Goal: Communication & Community: Participate in discussion

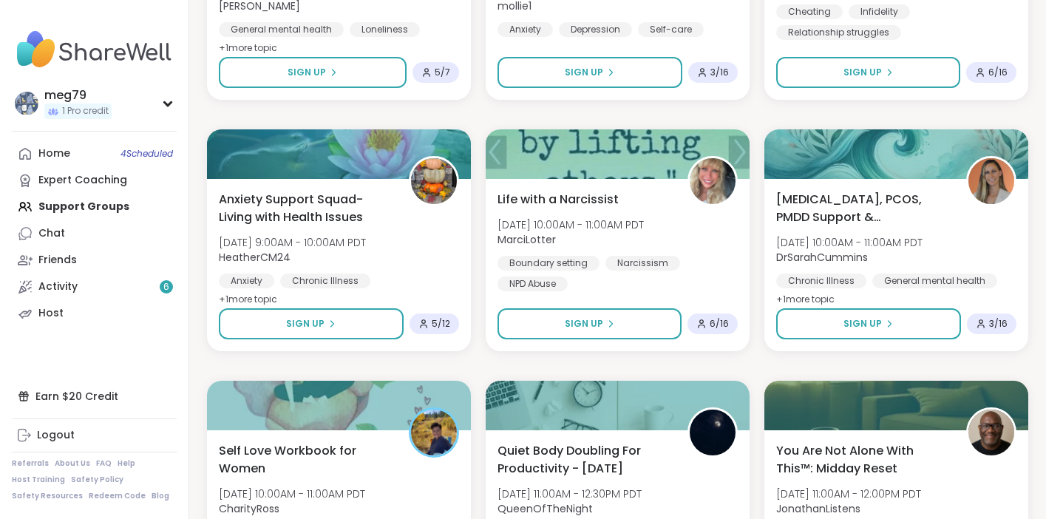
scroll to position [2395, 0]
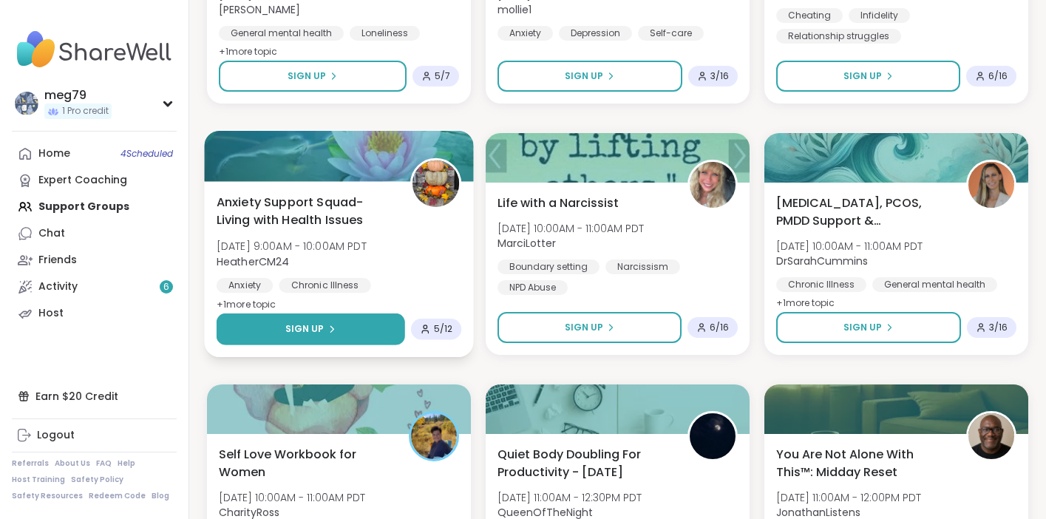
click at [319, 324] on span "Sign Up" at bounding box center [304, 328] width 39 height 13
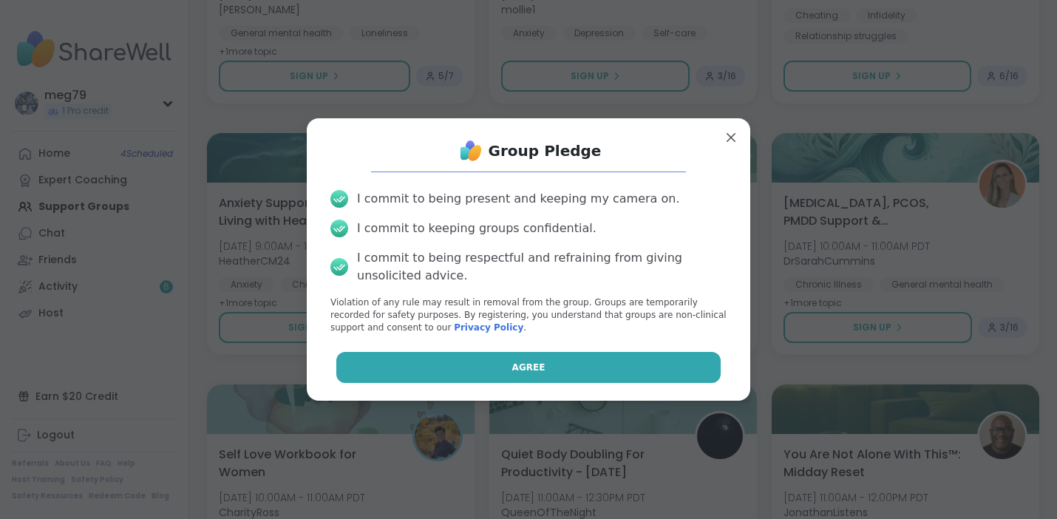
click at [428, 361] on button "Agree" at bounding box center [528, 367] width 385 height 31
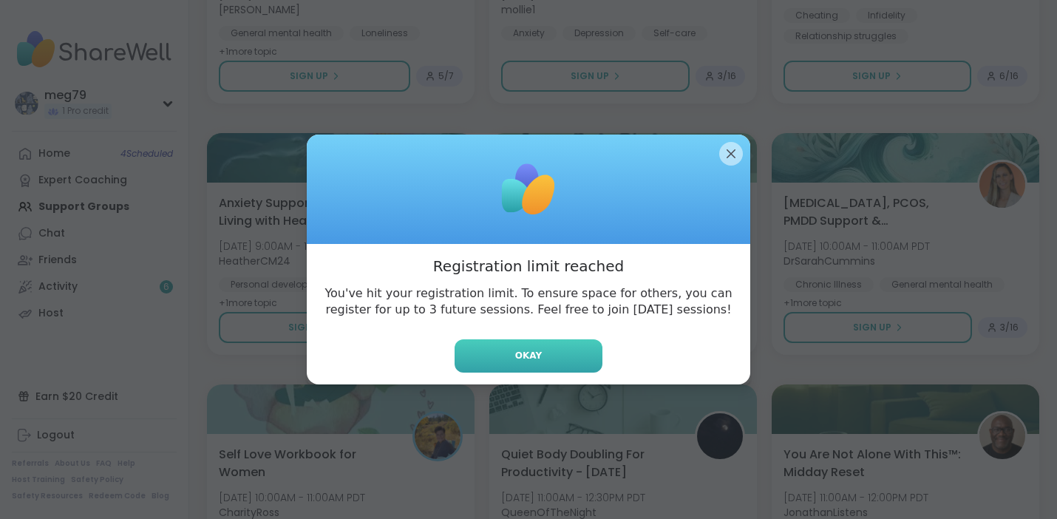
click at [477, 358] on button "Okay" at bounding box center [528, 355] width 148 height 33
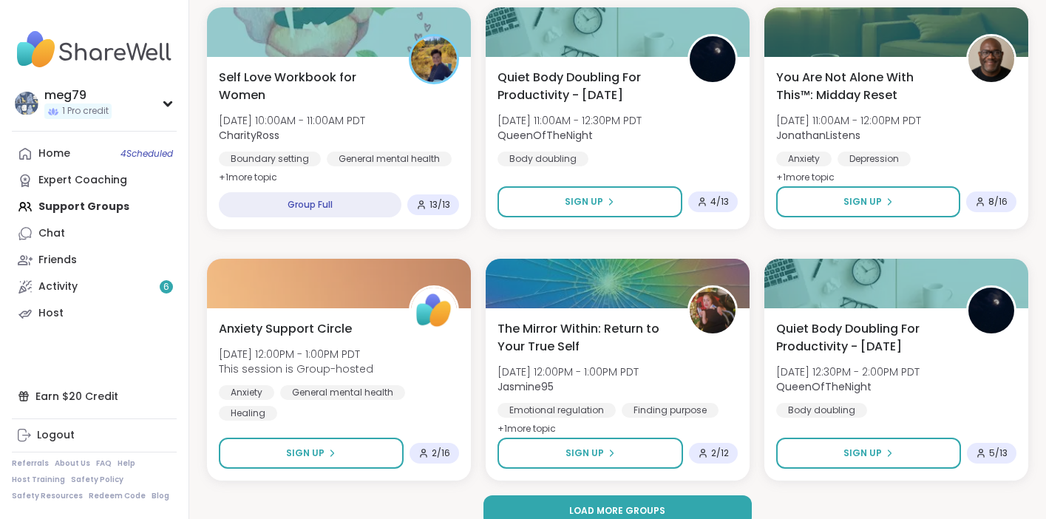
scroll to position [2794, 0]
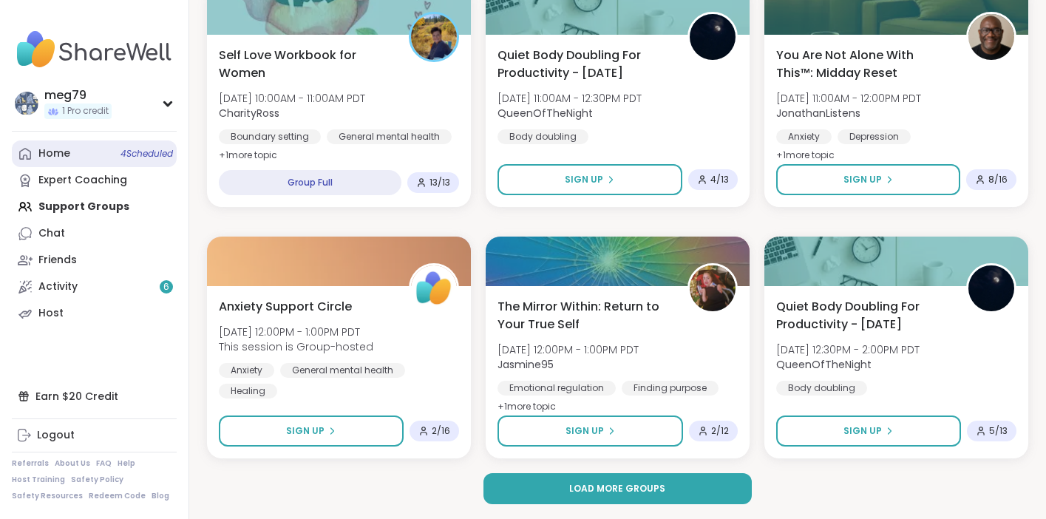
click at [64, 159] on div "Home 4 Scheduled" at bounding box center [54, 153] width 32 height 15
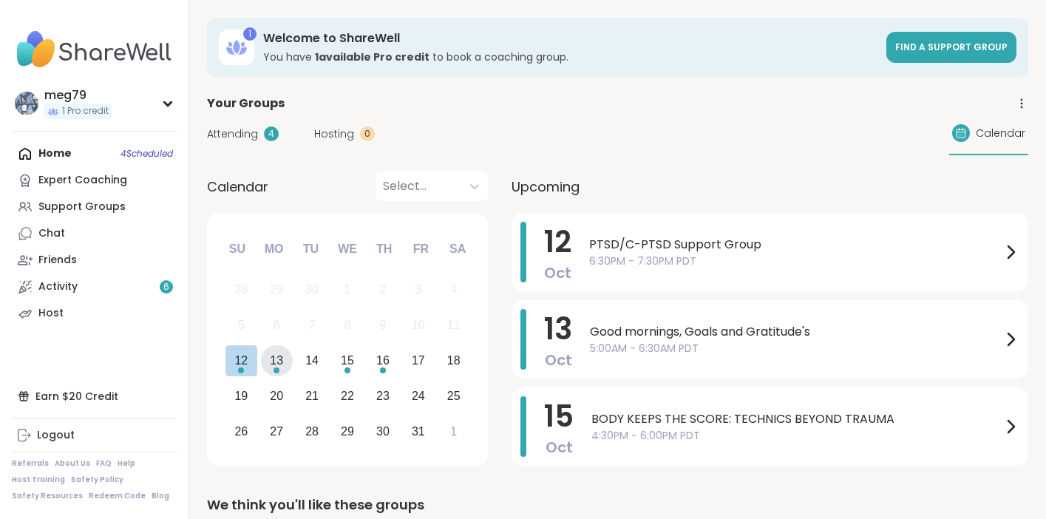
click at [268, 365] on div "13" at bounding box center [277, 361] width 32 height 32
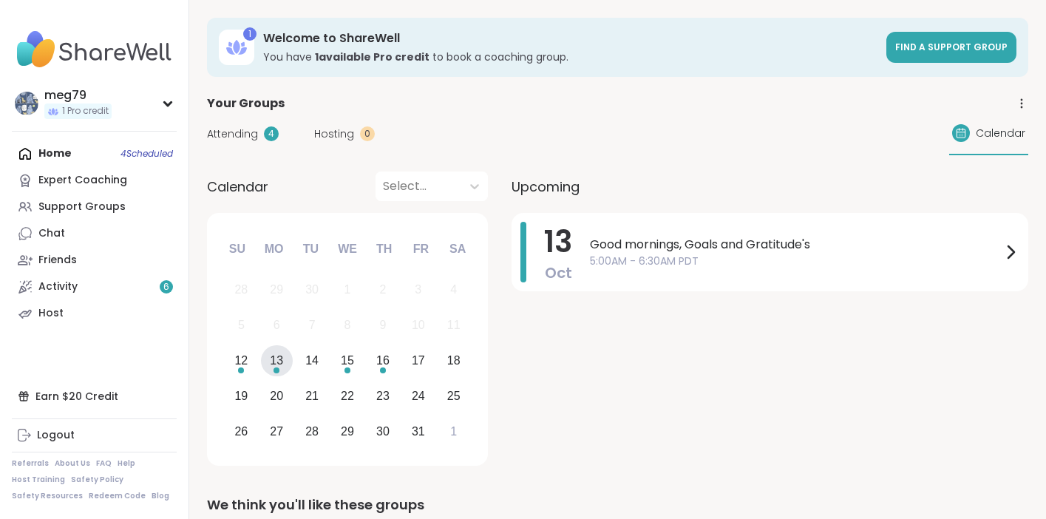
click at [525, 187] on span "Upcoming" at bounding box center [545, 187] width 68 height 20
click at [545, 189] on span "Upcoming" at bounding box center [545, 187] width 68 height 20
click at [468, 184] on icon at bounding box center [474, 186] width 15 height 15
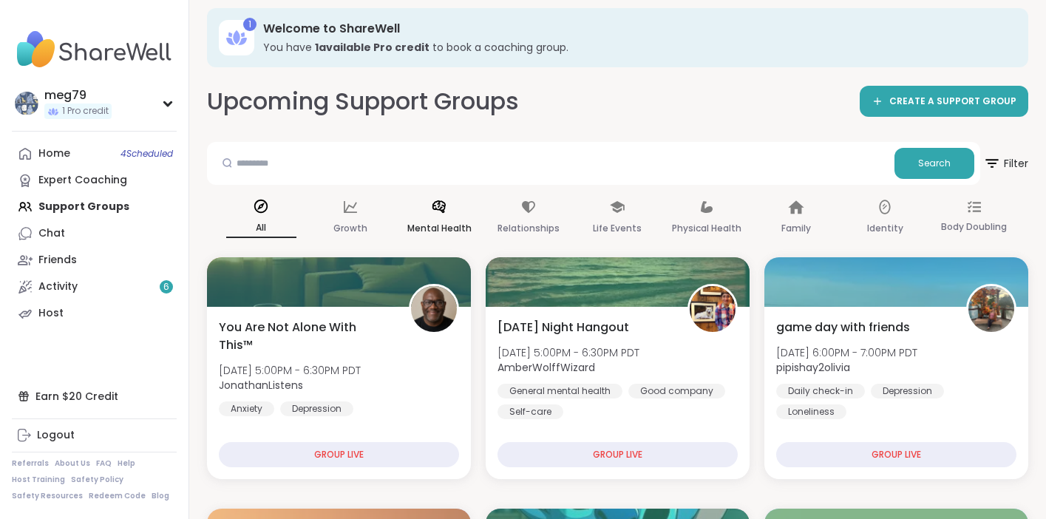
click at [428, 209] on div "Mental Health" at bounding box center [439, 218] width 70 height 55
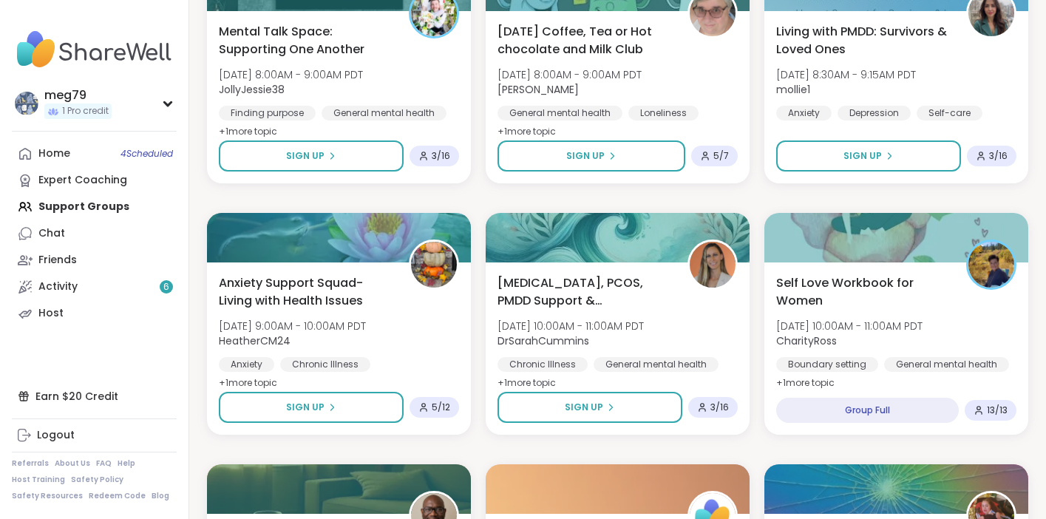
scroll to position [1872, 0]
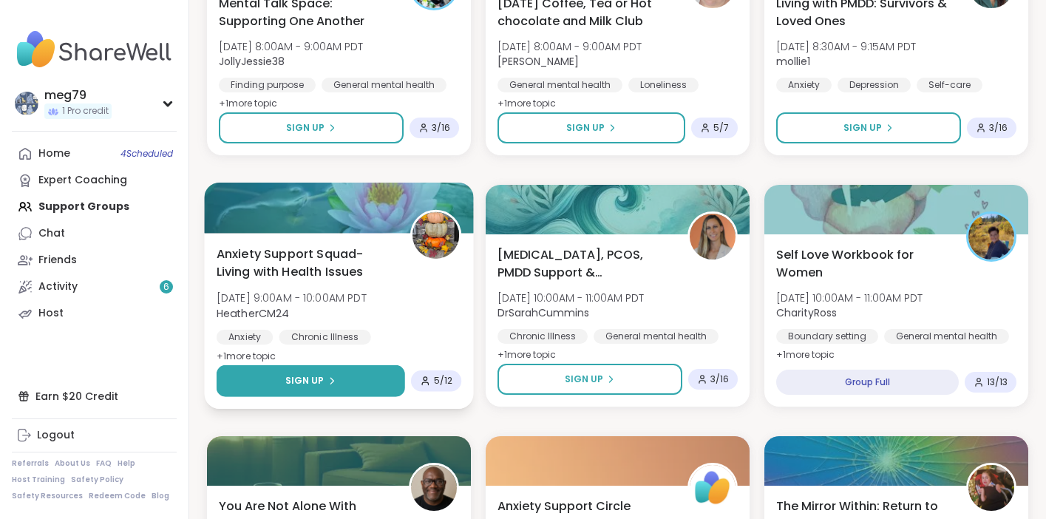
click at [330, 378] on icon at bounding box center [331, 381] width 3 height 6
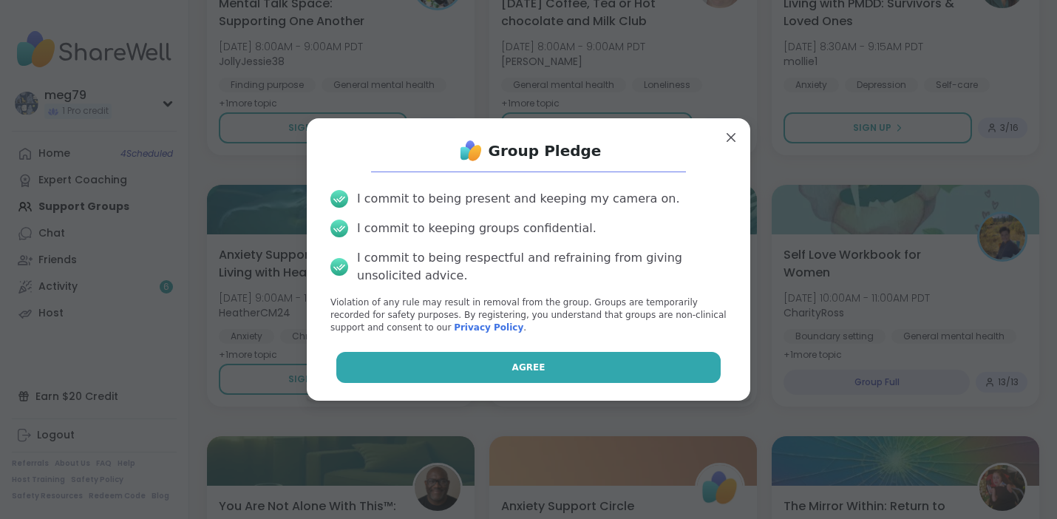
click at [469, 368] on button "Agree" at bounding box center [528, 367] width 385 height 31
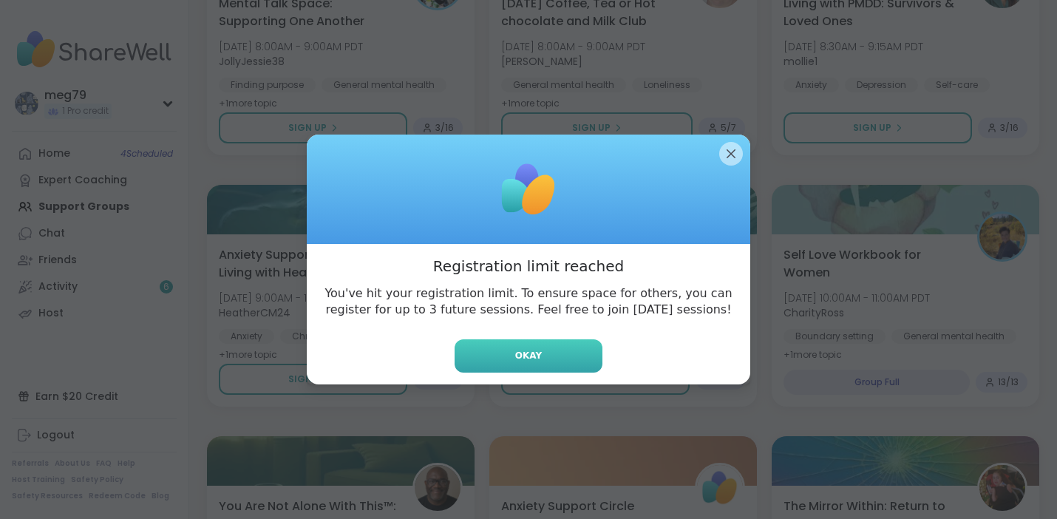
click at [486, 358] on button "Okay" at bounding box center [528, 355] width 148 height 33
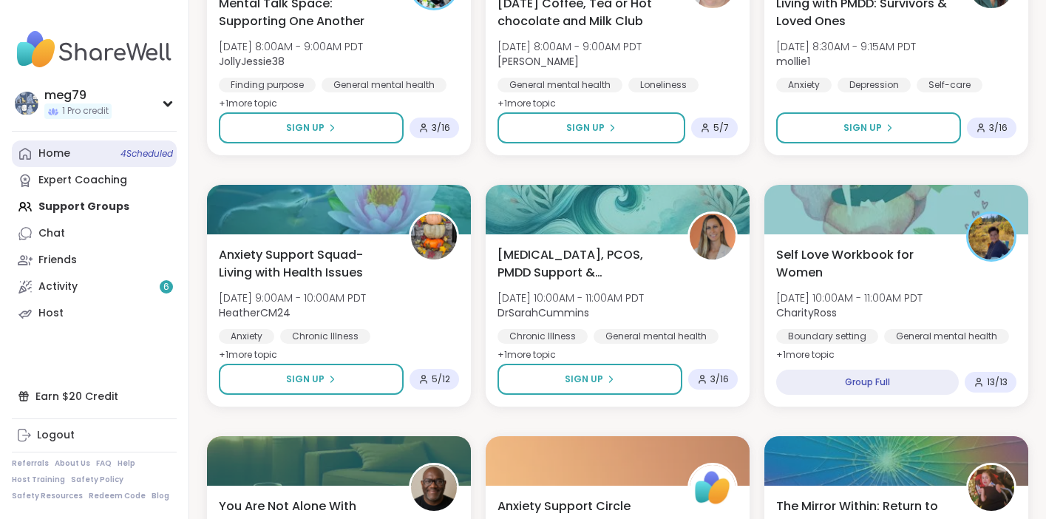
click at [115, 159] on link "Home 4 Scheduled" at bounding box center [94, 153] width 165 height 27
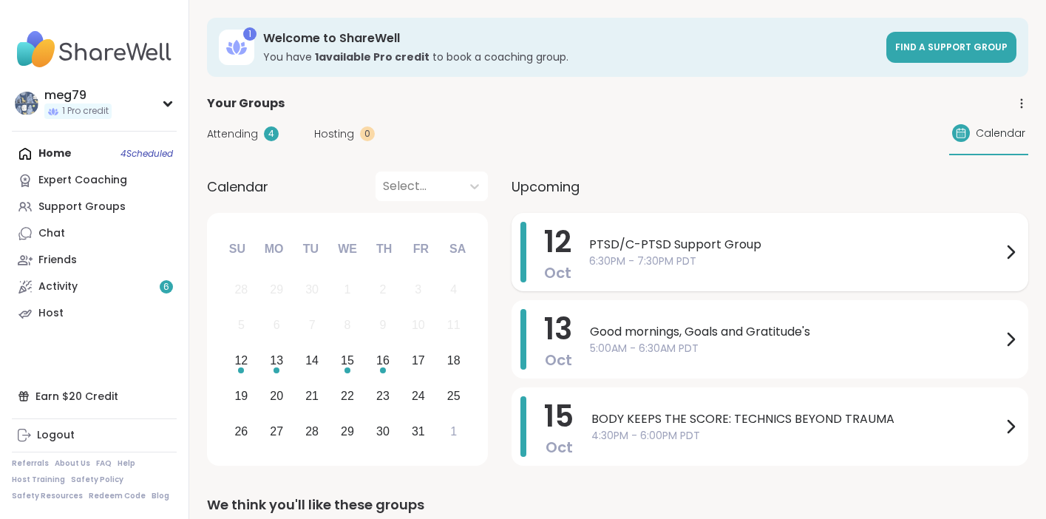
click at [695, 266] on span "6:30PM - 7:30PM PDT" at bounding box center [795, 261] width 412 height 16
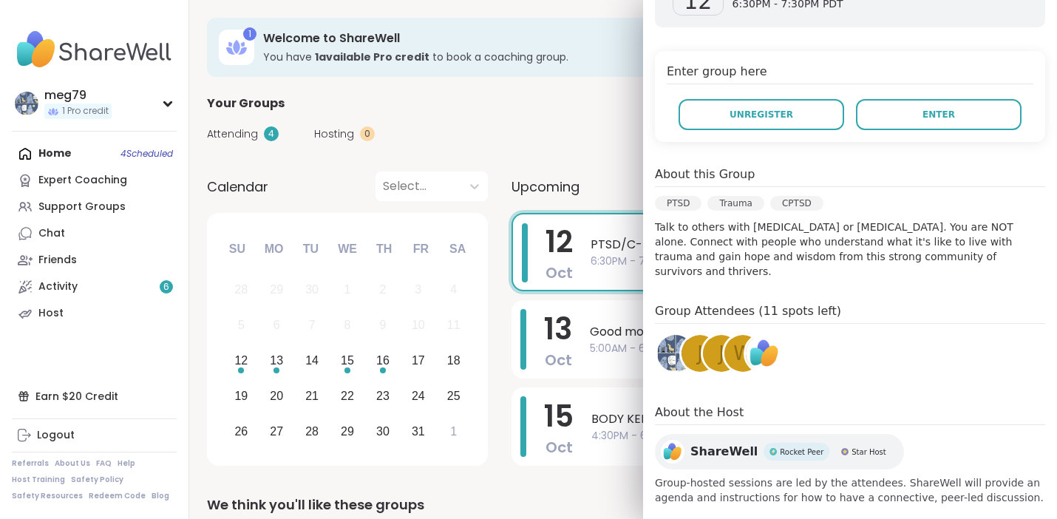
scroll to position [267, 0]
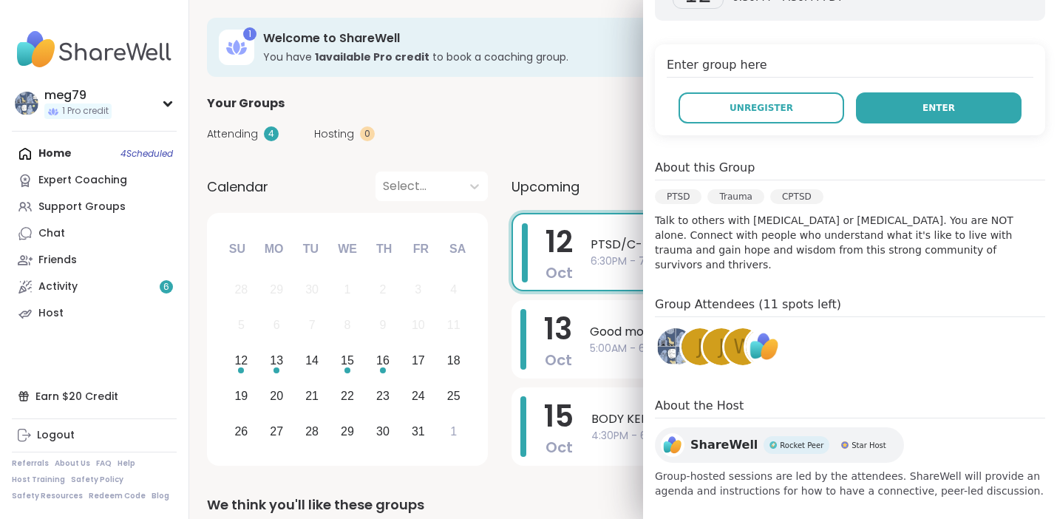
click at [894, 117] on button "Enter" at bounding box center [939, 107] width 166 height 31
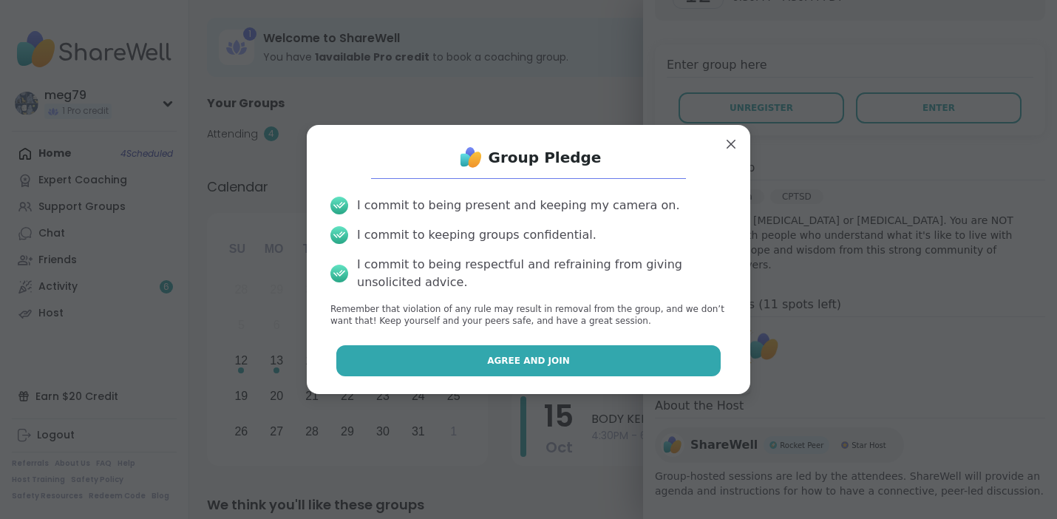
click at [525, 355] on span "Agree and Join" at bounding box center [528, 360] width 83 height 13
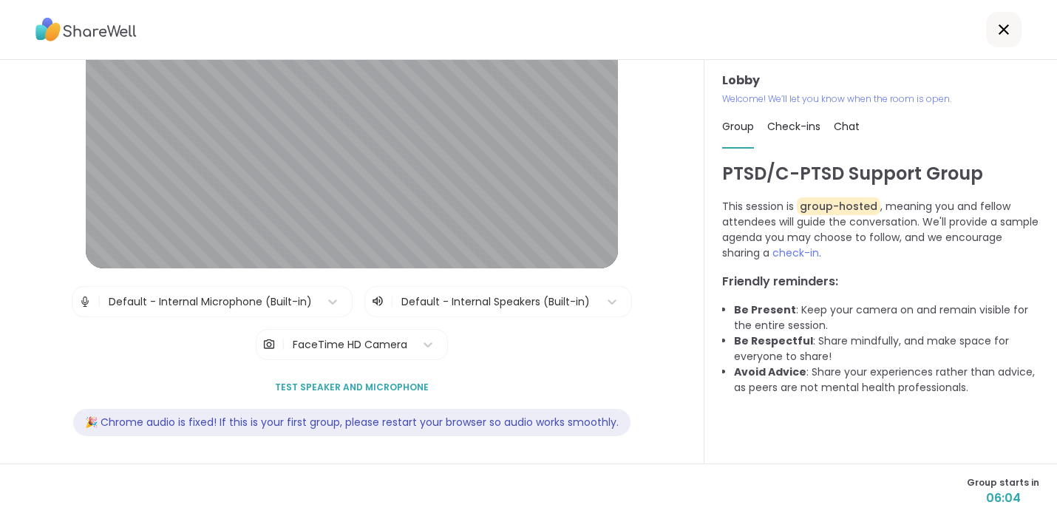
scroll to position [105, 0]
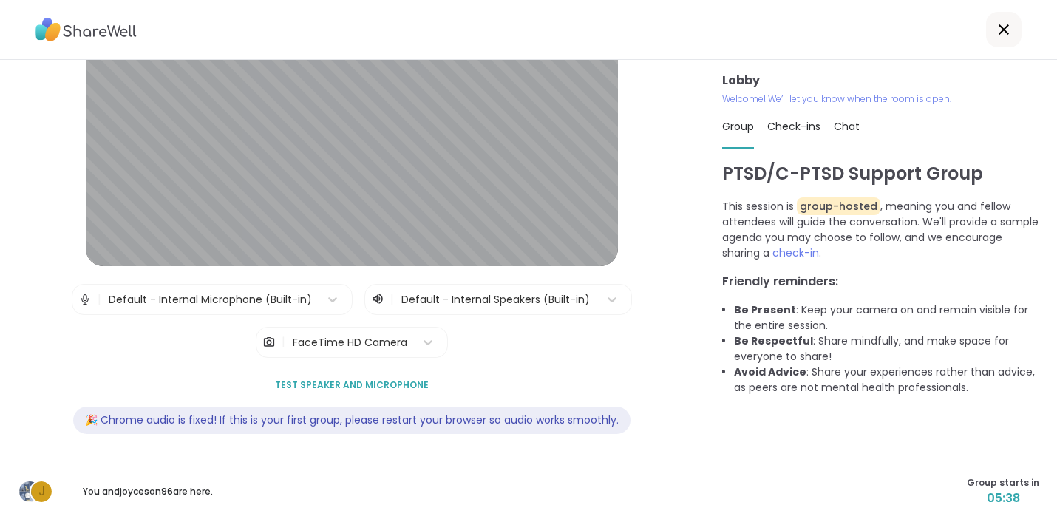
click at [785, 131] on span "Check-ins" at bounding box center [793, 126] width 53 height 15
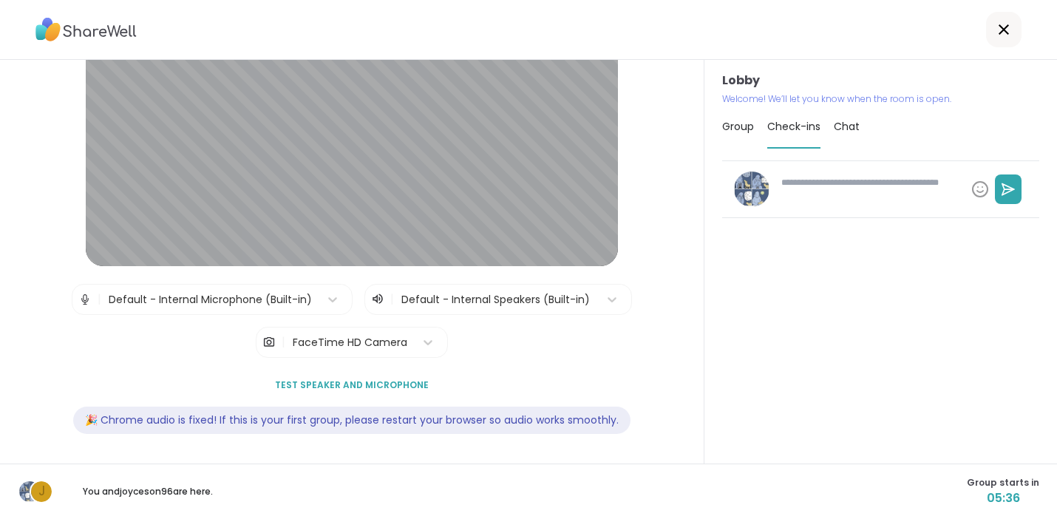
click at [825, 126] on div "Group Check-ins Chat" at bounding box center [880, 127] width 317 height 43
click at [833, 126] on span "Chat" at bounding box center [846, 126] width 26 height 15
type textarea "*"
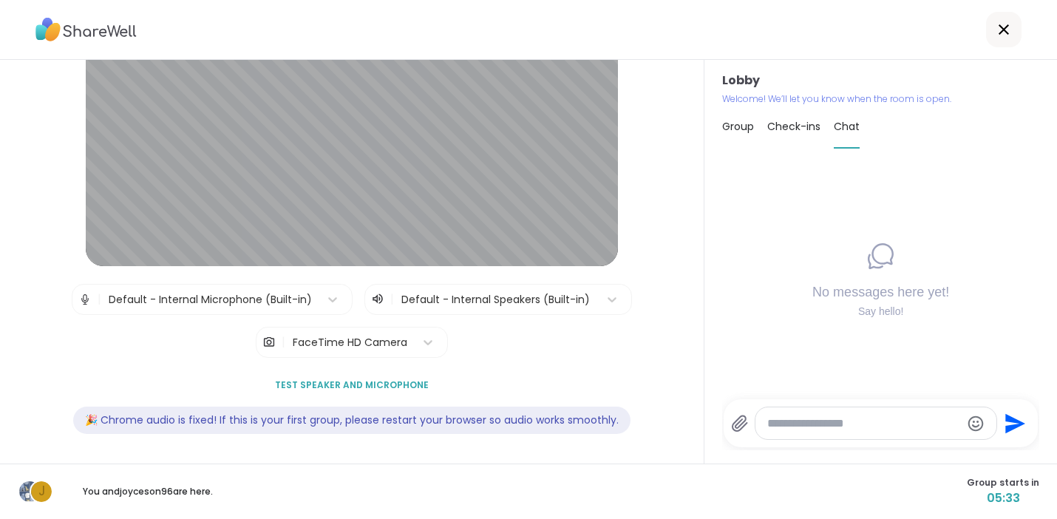
click at [729, 127] on span "Group" at bounding box center [738, 126] width 32 height 15
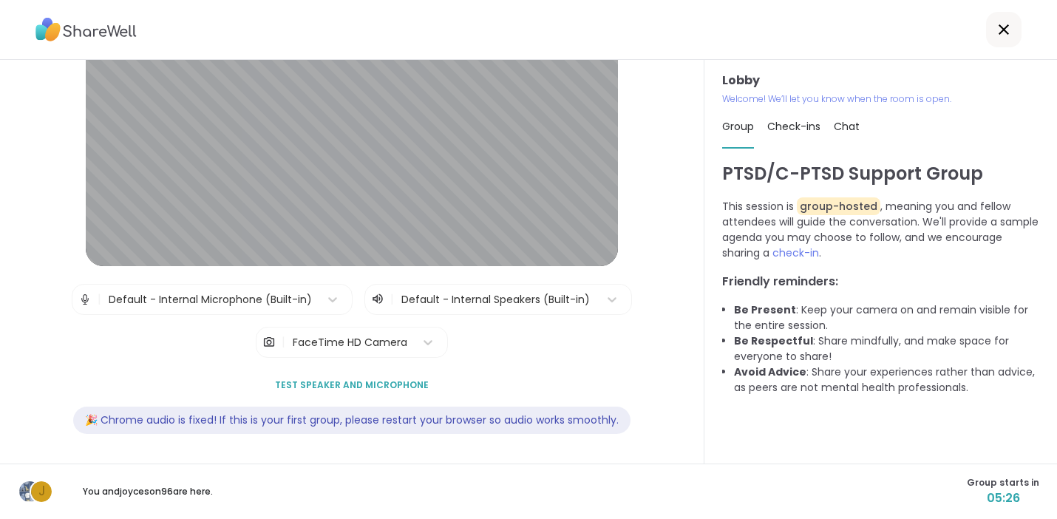
click at [649, 223] on div "Lobby | Default - Internal Microphone (Built-in) | Default - Internal Speakers …" at bounding box center [351, 209] width 633 height 485
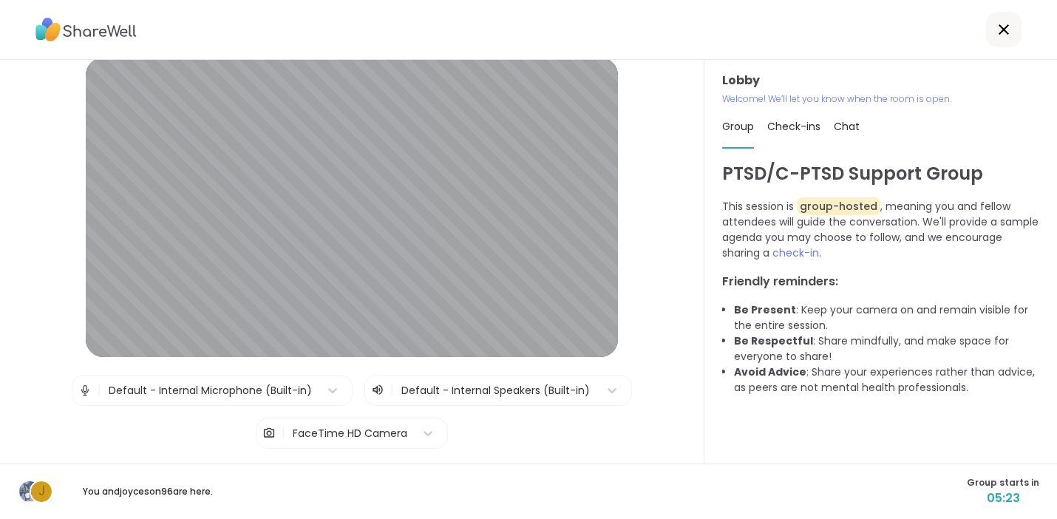
scroll to position [0, 0]
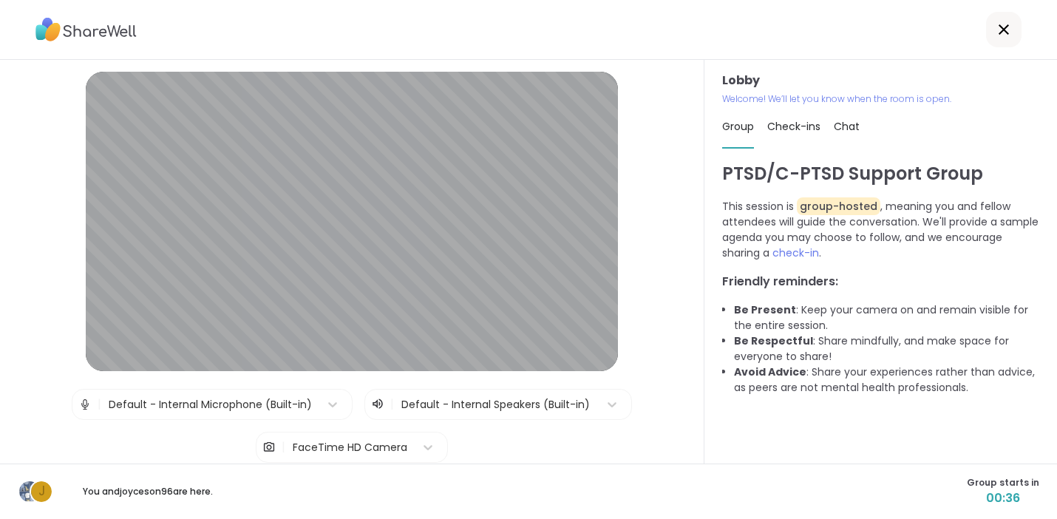
click at [79, 406] on img at bounding box center [84, 404] width 13 height 30
click at [82, 402] on img at bounding box center [84, 404] width 13 height 30
click at [78, 405] on img at bounding box center [84, 404] width 13 height 30
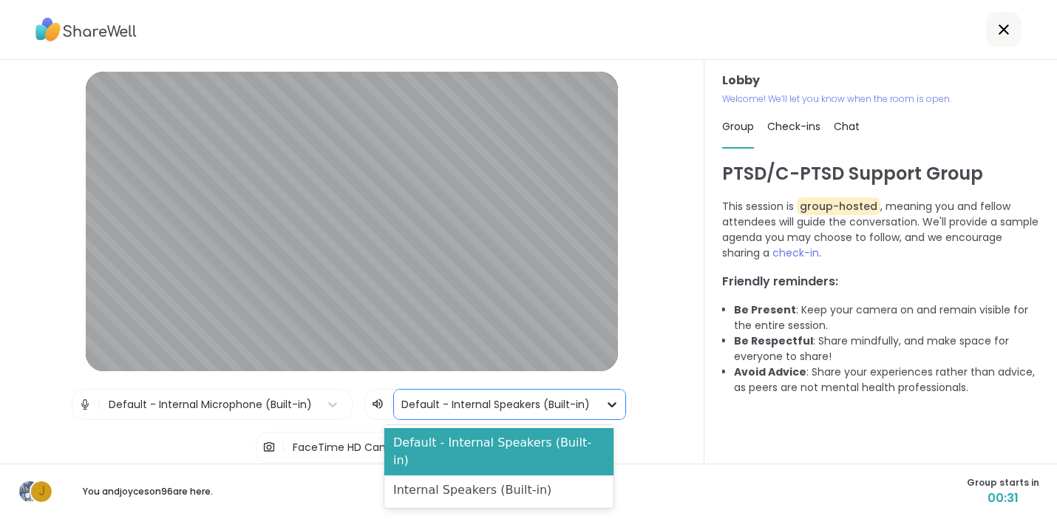
click at [604, 404] on icon at bounding box center [611, 404] width 15 height 15
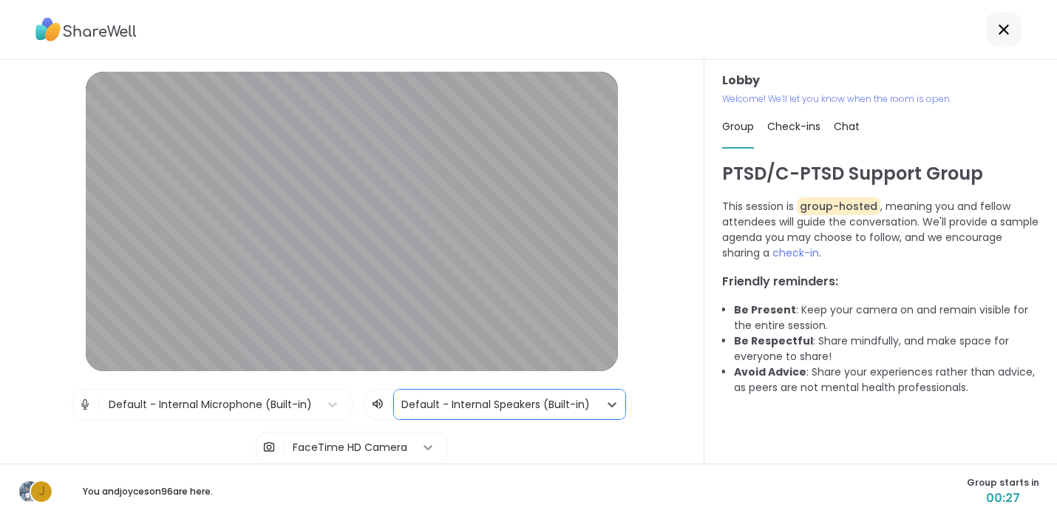
click at [420, 448] on icon at bounding box center [427, 447] width 15 height 15
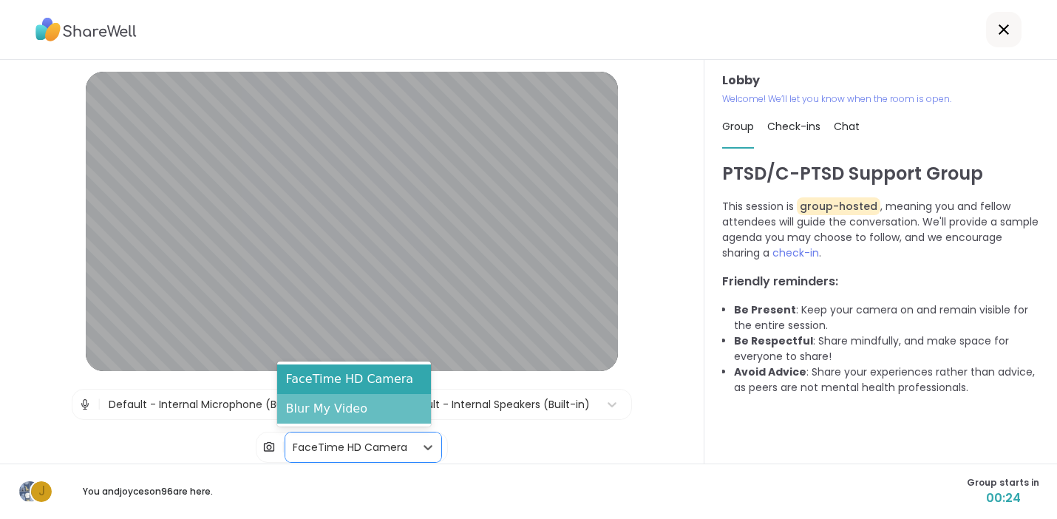
click at [392, 416] on div "Blur My Video" at bounding box center [354, 409] width 154 height 30
click at [420, 449] on icon at bounding box center [427, 447] width 15 height 15
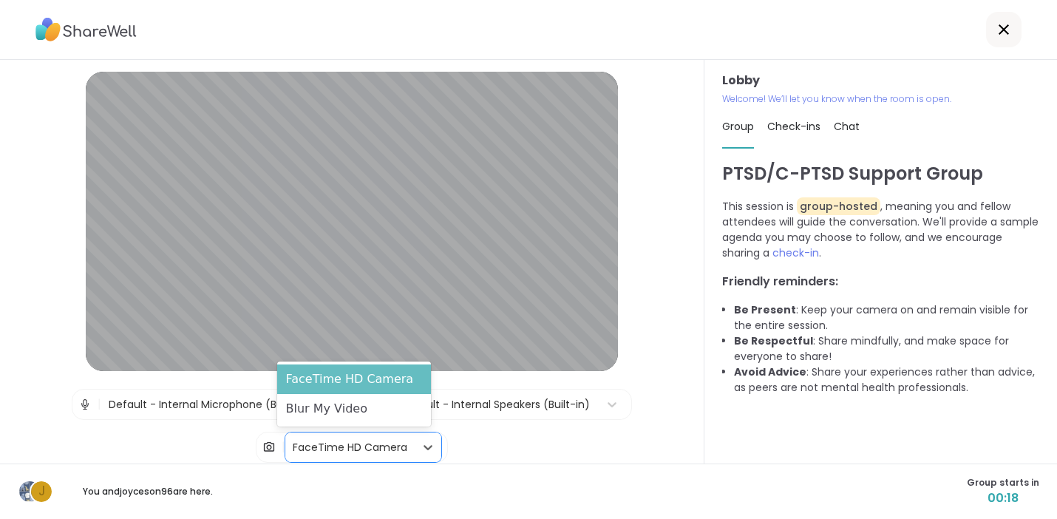
click at [364, 380] on div "FaceTime HD Camera" at bounding box center [354, 379] width 154 height 30
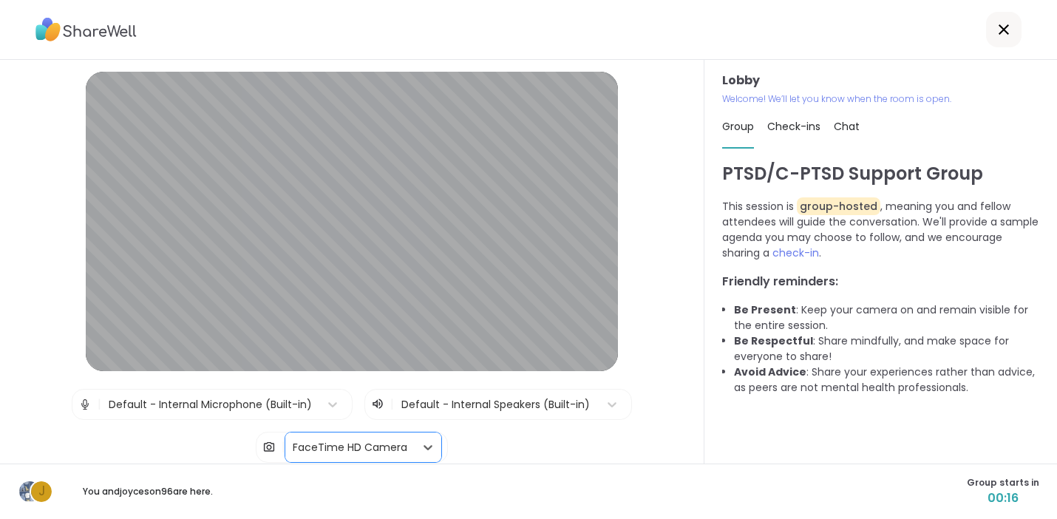
click at [358, 451] on div "FaceTime HD Camera" at bounding box center [350, 448] width 115 height 16
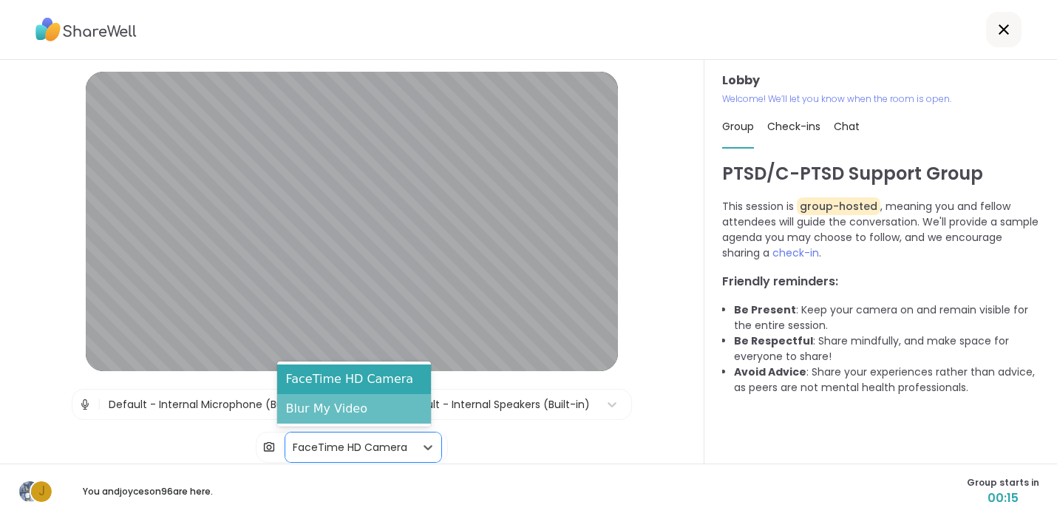
click at [335, 414] on div "Blur My Video" at bounding box center [354, 409] width 154 height 30
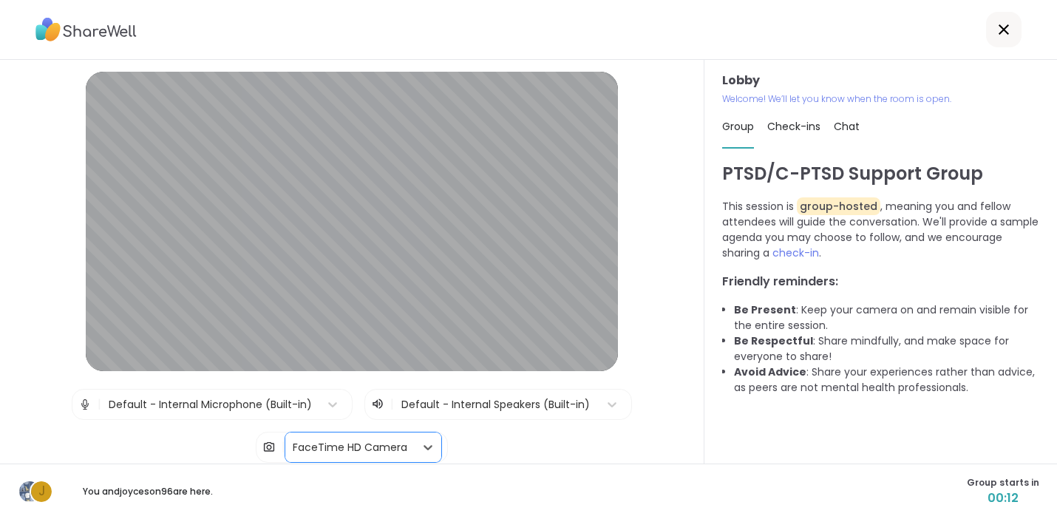
click at [78, 401] on img at bounding box center [84, 404] width 13 height 30
click at [78, 405] on img at bounding box center [84, 404] width 13 height 30
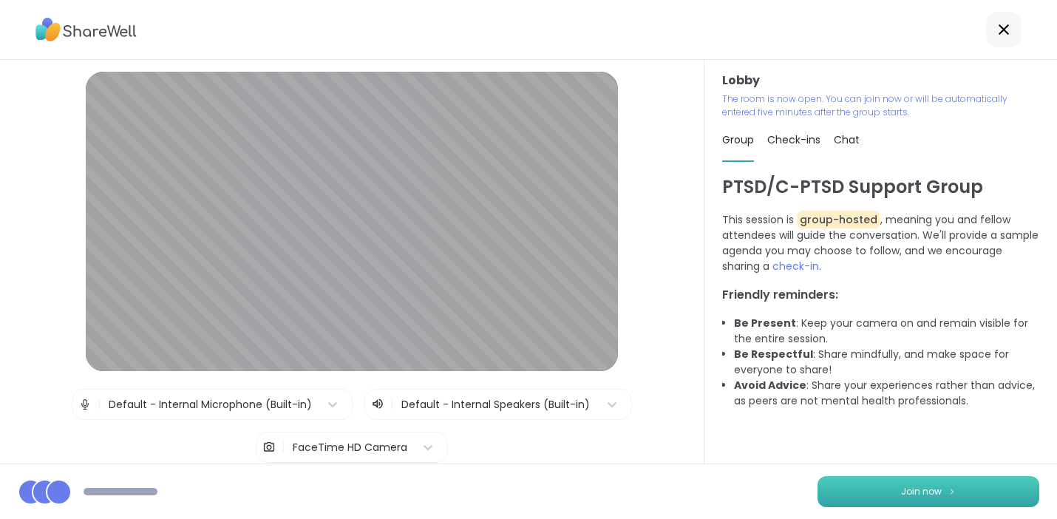
click at [918, 487] on span "Join now" at bounding box center [921, 491] width 41 height 13
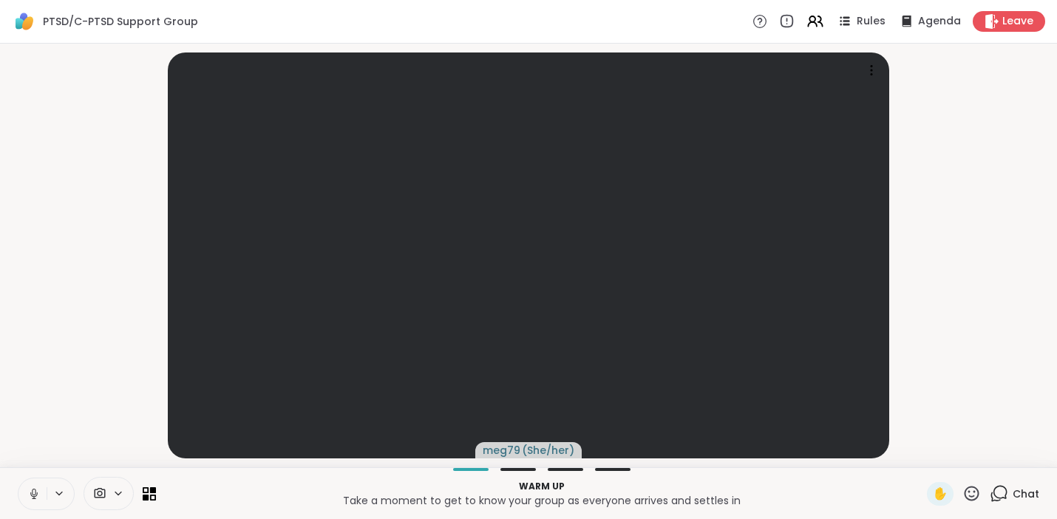
click at [40, 499] on icon at bounding box center [33, 493] width 13 height 13
click at [932, 22] on span "Agenda" at bounding box center [939, 22] width 45 height 16
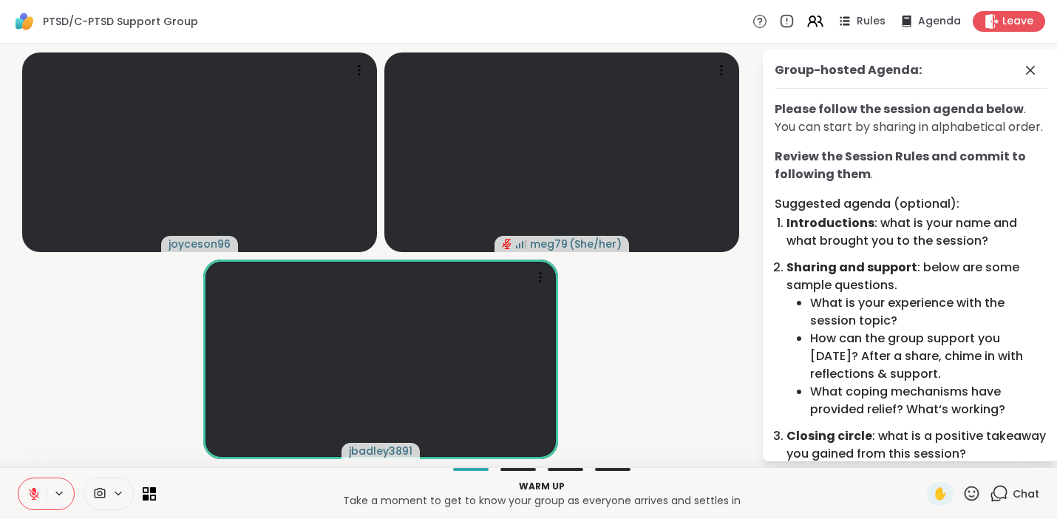
click at [41, 490] on button at bounding box center [32, 493] width 28 height 31
click at [33, 501] on button at bounding box center [32, 493] width 28 height 31
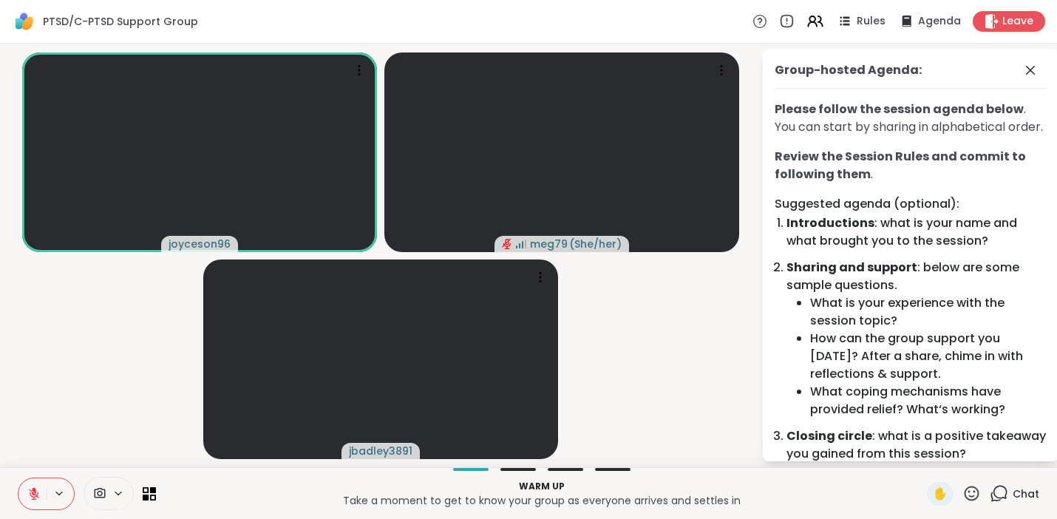
click at [35, 501] on button at bounding box center [32, 493] width 28 height 31
click at [27, 488] on icon at bounding box center [33, 493] width 13 height 13
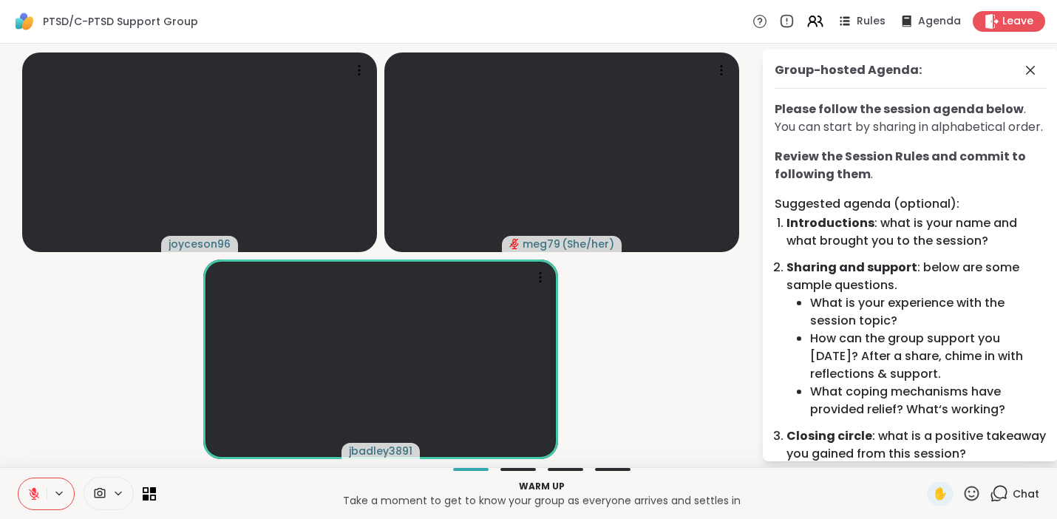
click at [28, 488] on icon at bounding box center [33, 493] width 13 height 13
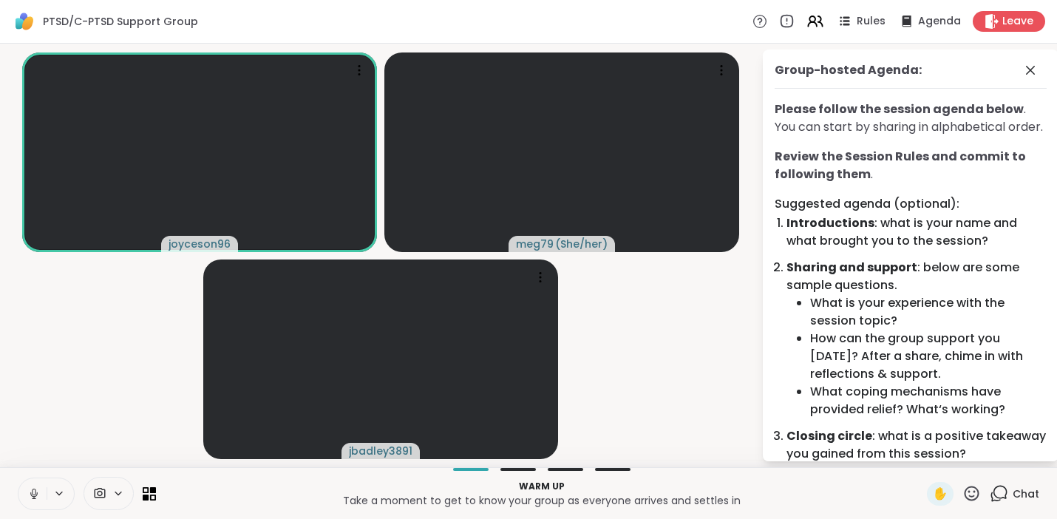
click at [34, 489] on icon at bounding box center [33, 493] width 13 height 13
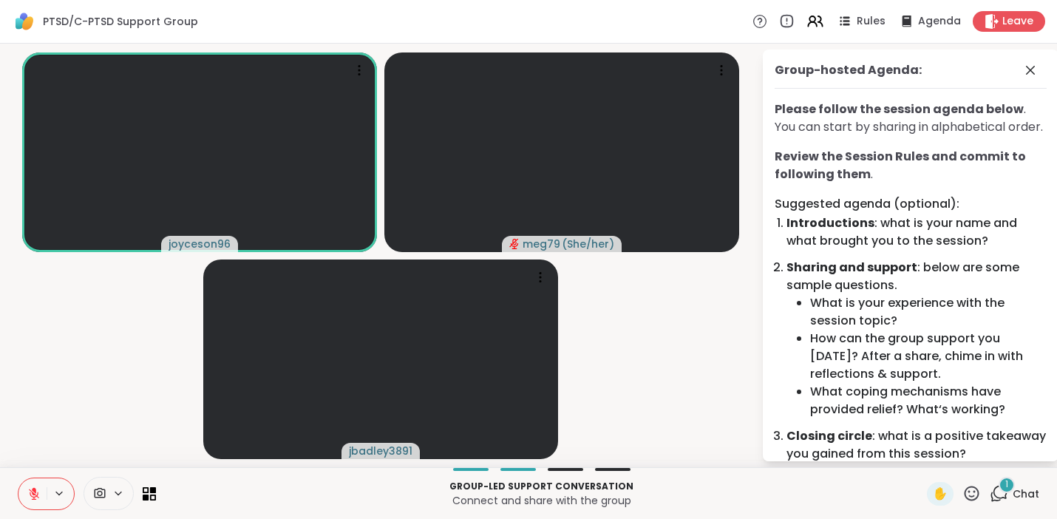
click at [36, 494] on icon at bounding box center [33, 493] width 13 height 13
click at [38, 497] on icon at bounding box center [33, 493] width 13 height 13
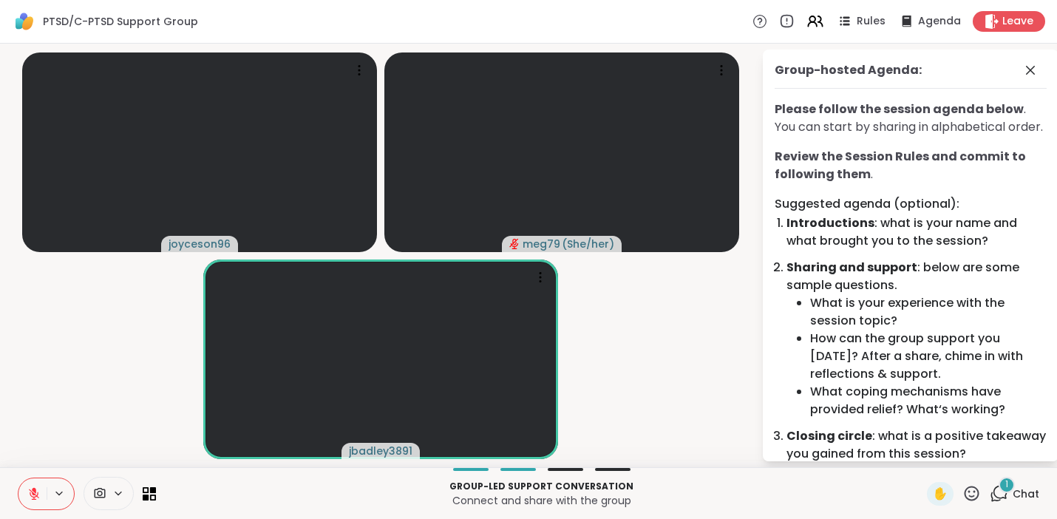
click at [31, 498] on icon at bounding box center [33, 493] width 13 height 13
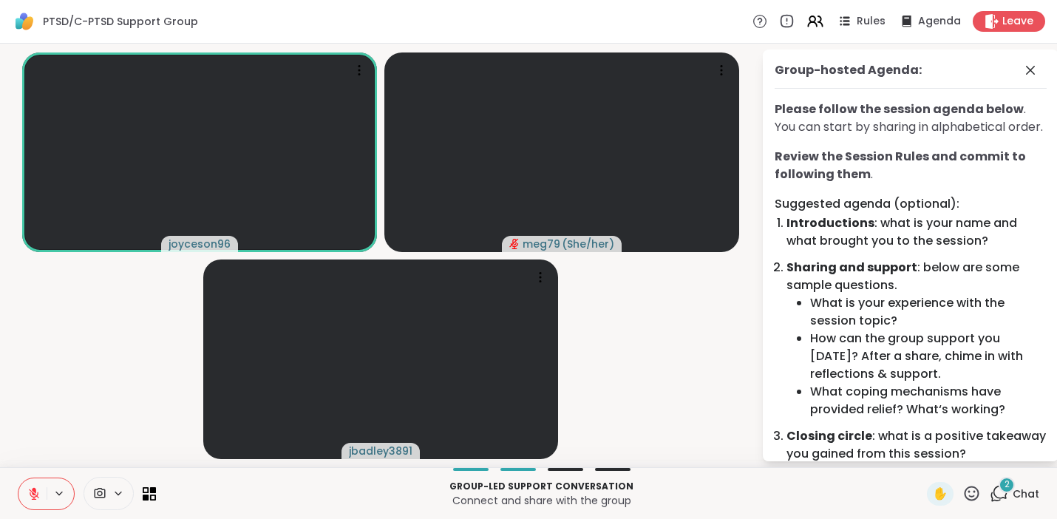
click at [34, 495] on icon at bounding box center [33, 493] width 13 height 13
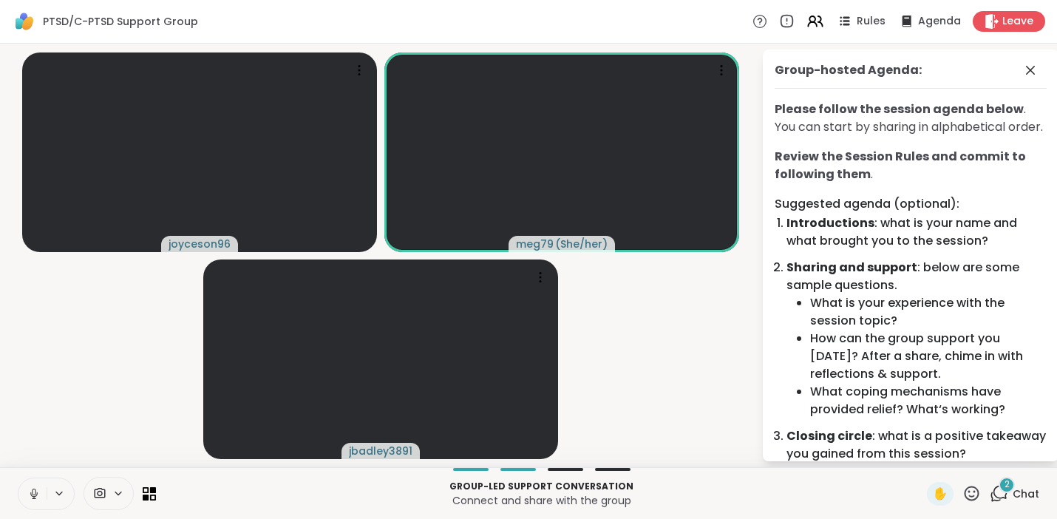
click at [1004, 485] on span "2" at bounding box center [1006, 484] width 5 height 13
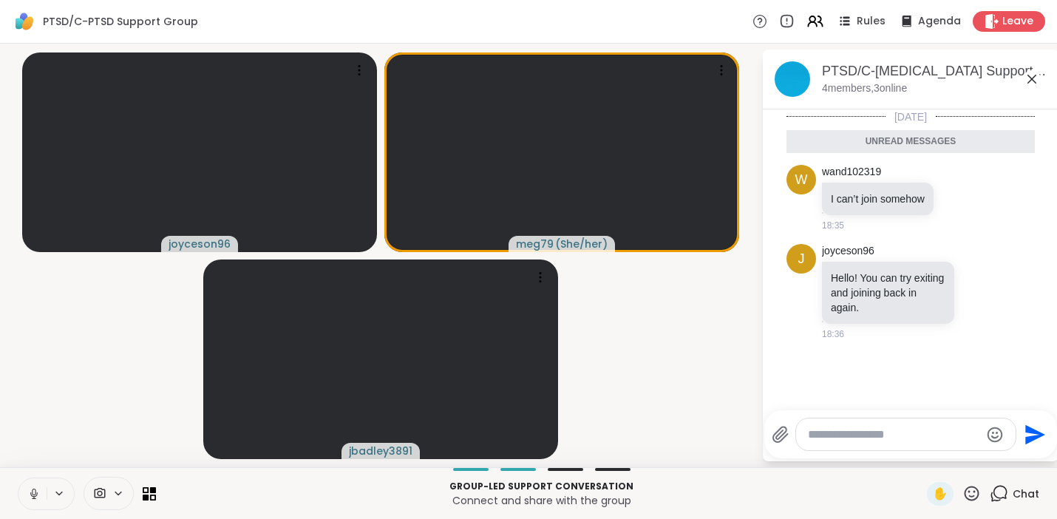
click at [33, 488] on icon at bounding box center [34, 491] width 4 height 7
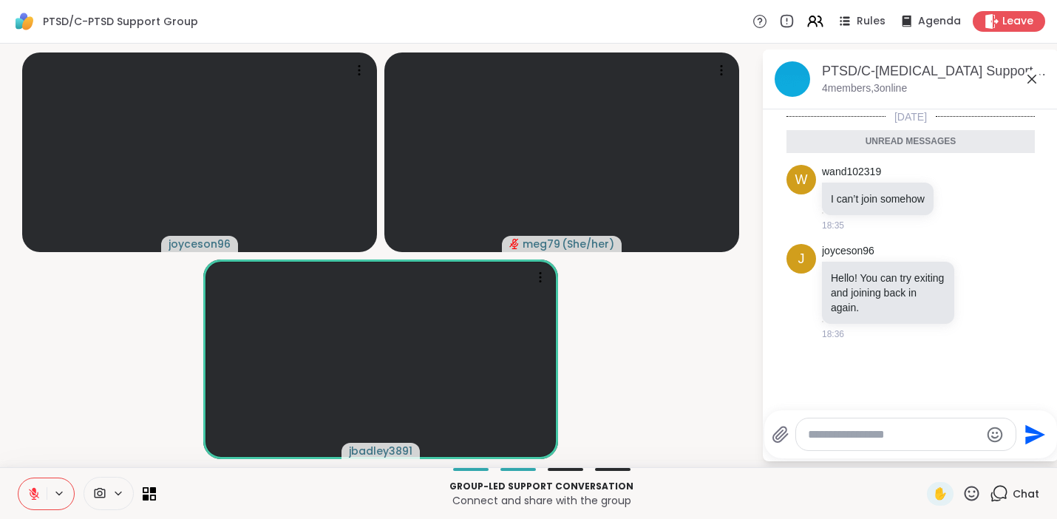
click at [30, 490] on icon at bounding box center [34, 493] width 10 height 10
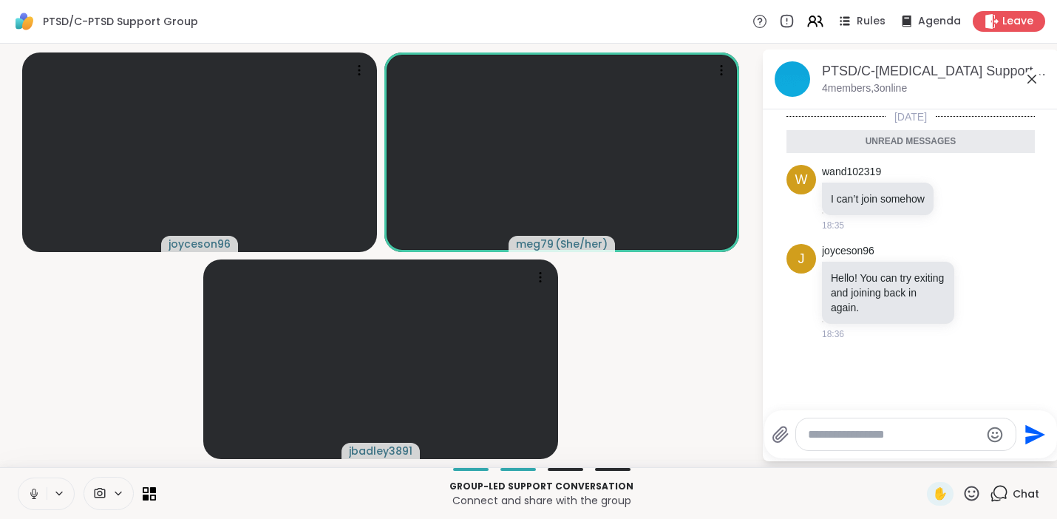
click at [38, 495] on icon at bounding box center [33, 493] width 13 height 13
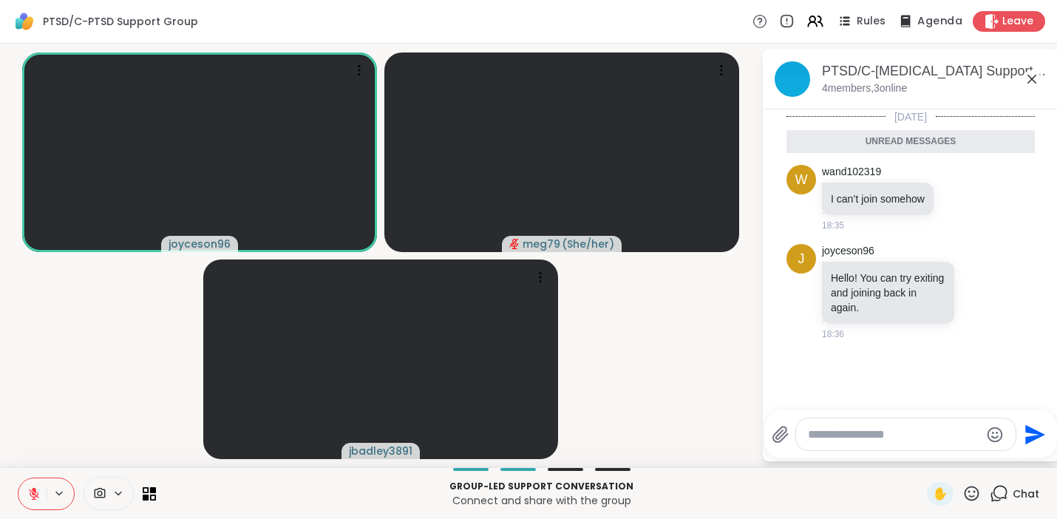
click at [917, 19] on span "Agenda" at bounding box center [939, 22] width 45 height 16
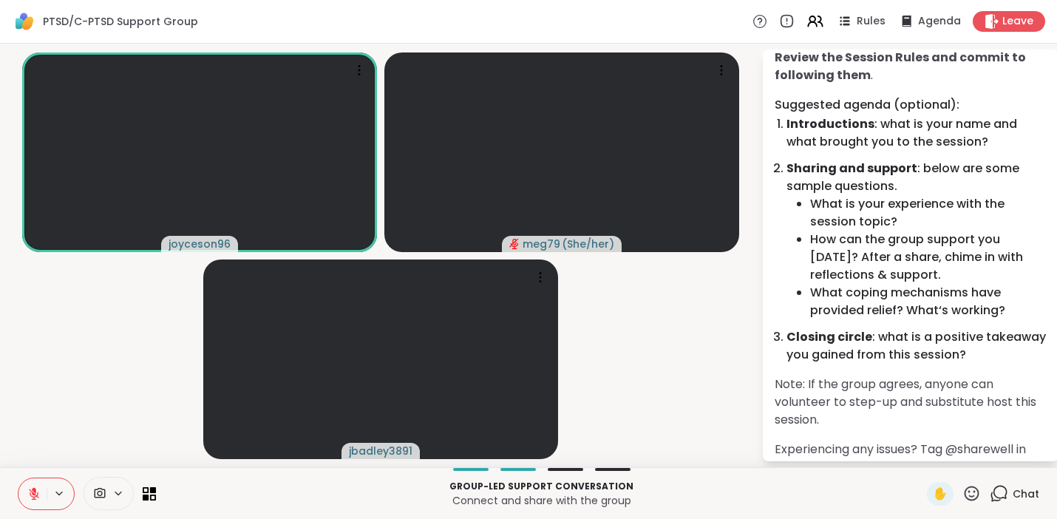
scroll to position [143, 0]
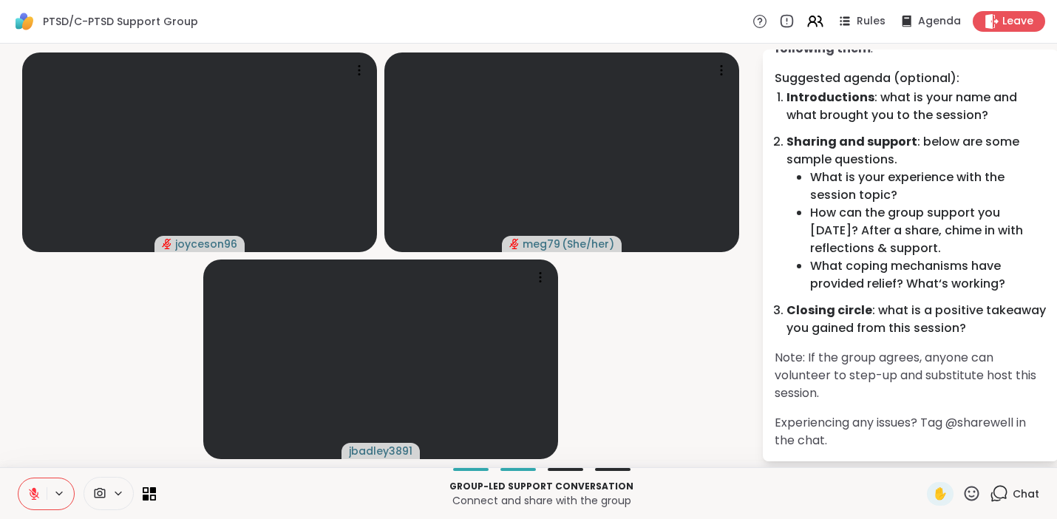
click at [35, 494] on icon at bounding box center [34, 493] width 10 height 10
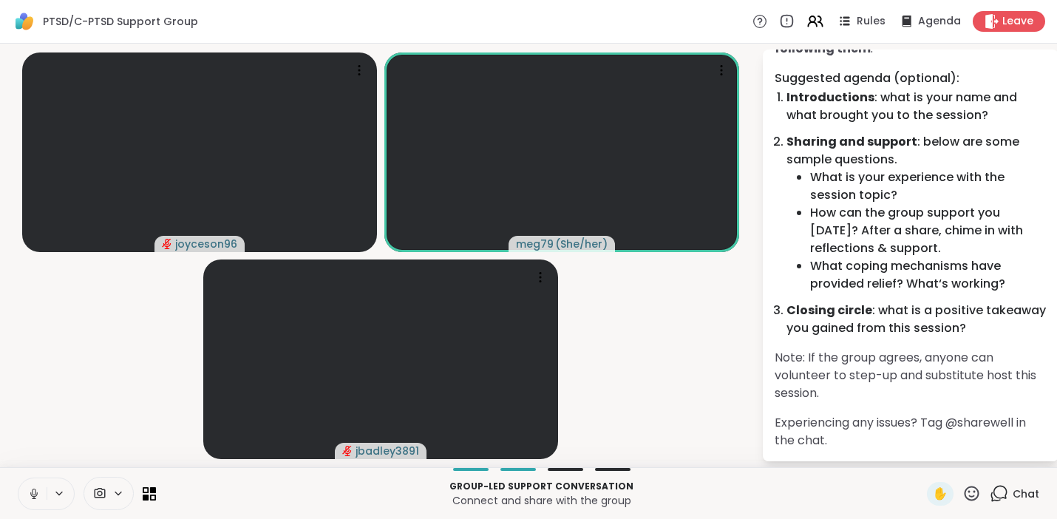
click at [32, 494] on icon at bounding box center [33, 493] width 13 height 13
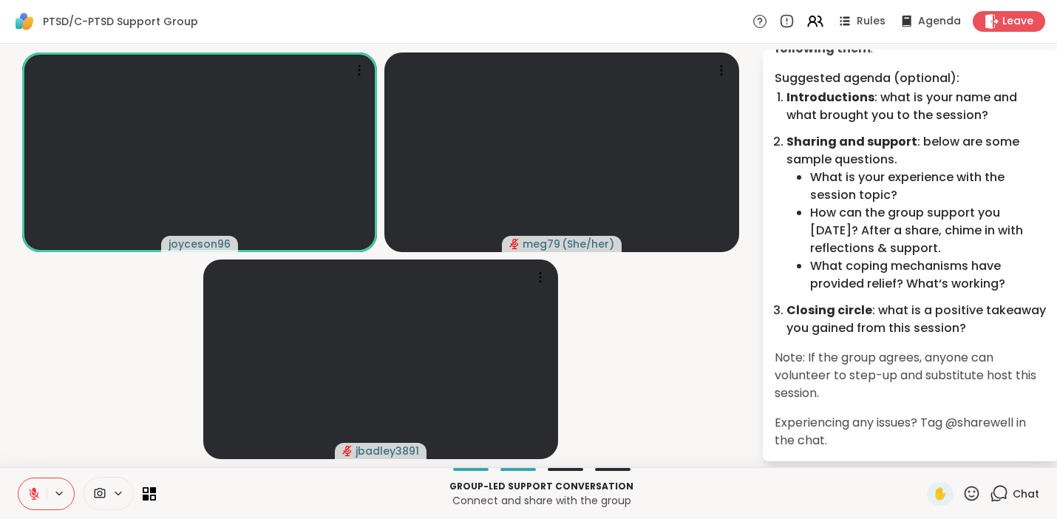
click at [32, 494] on icon at bounding box center [33, 493] width 13 height 13
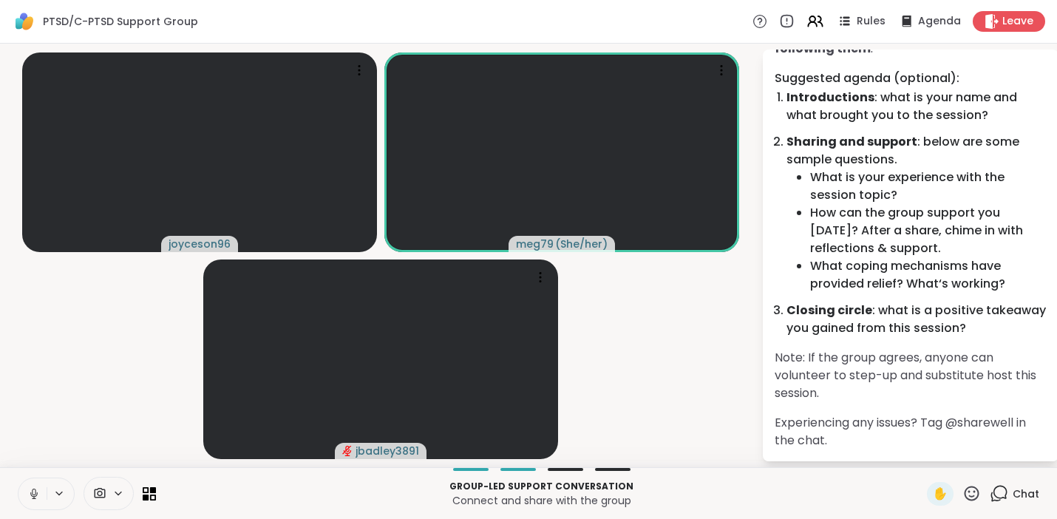
click at [31, 488] on icon at bounding box center [33, 493] width 13 height 13
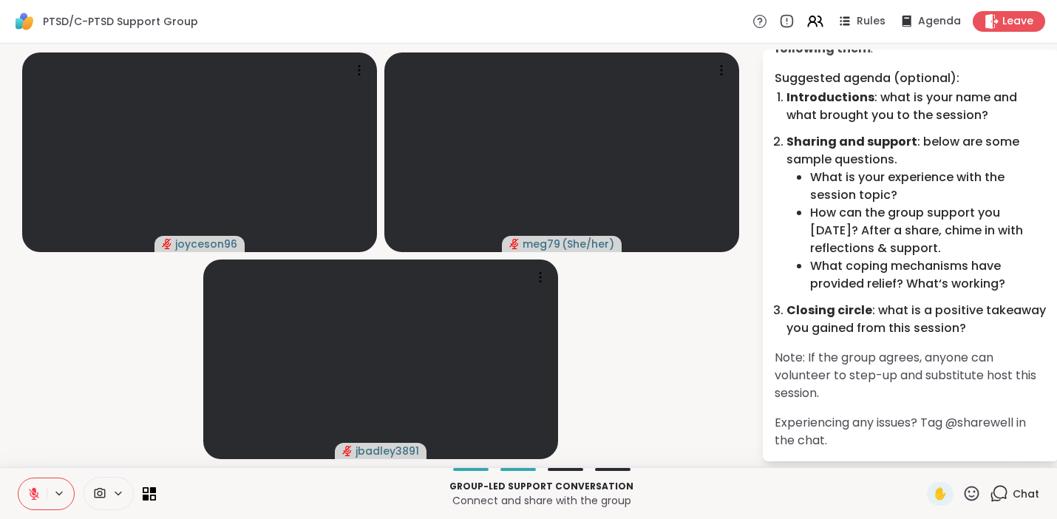
click at [36, 491] on icon at bounding box center [33, 493] width 13 height 13
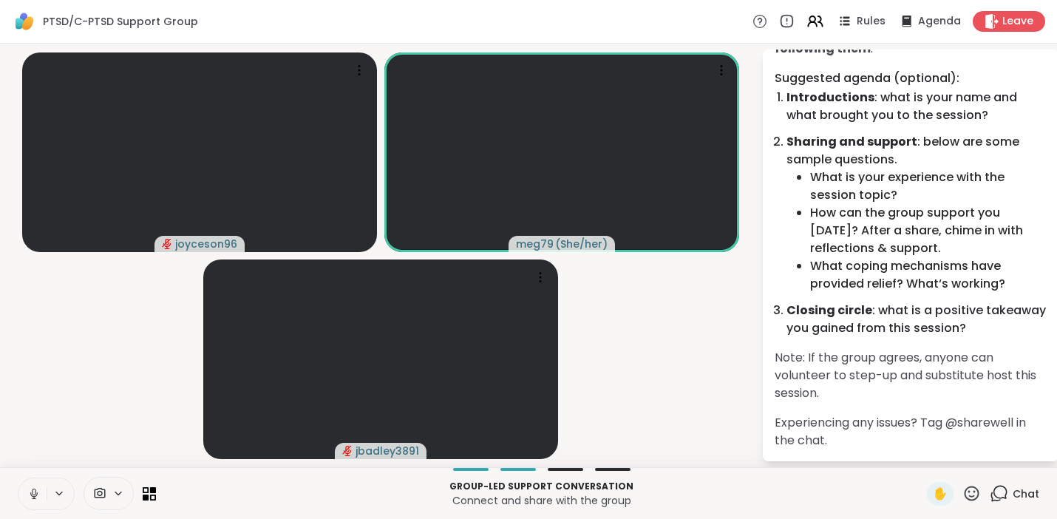
click at [31, 491] on icon at bounding box center [33, 493] width 13 height 13
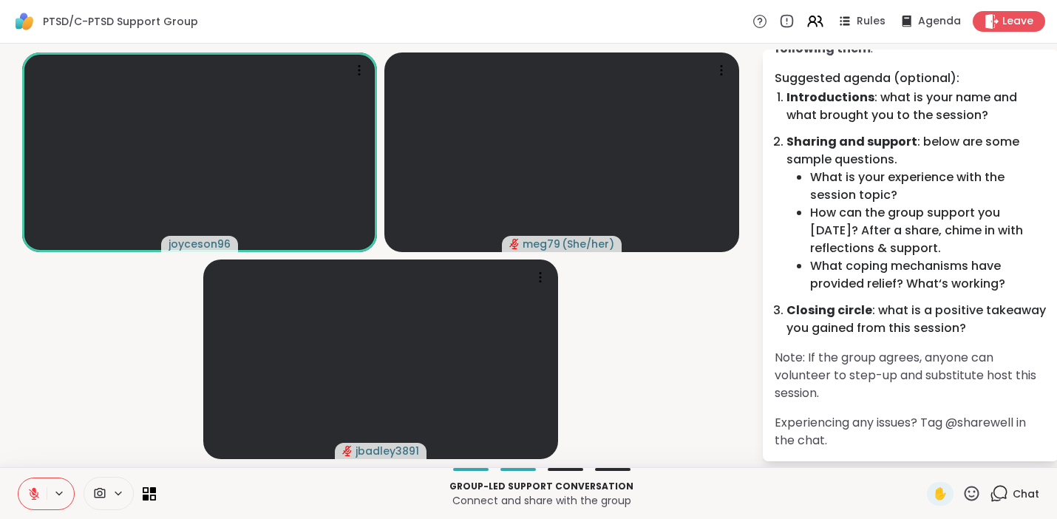
click at [27, 496] on icon at bounding box center [33, 493] width 13 height 13
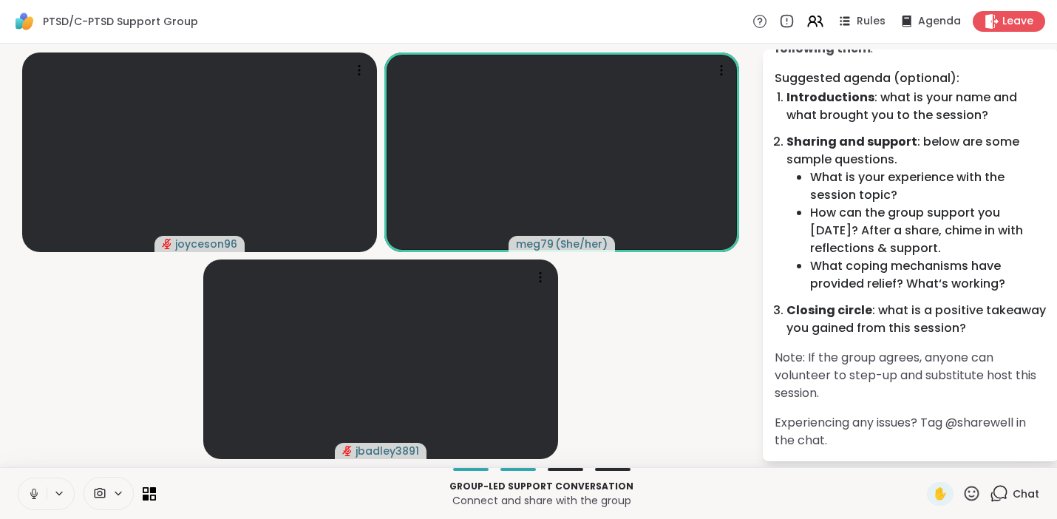
click at [38, 497] on icon at bounding box center [33, 493] width 13 height 13
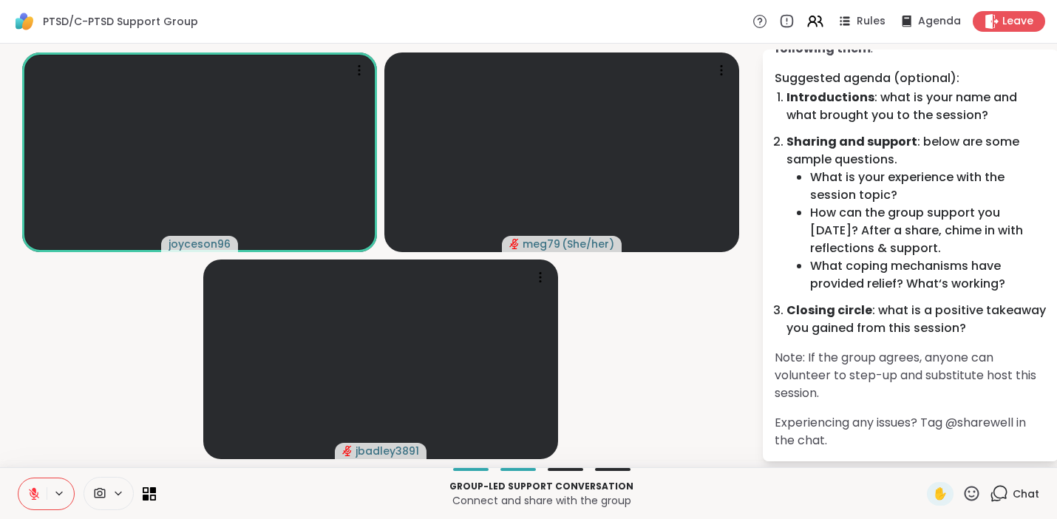
click at [32, 496] on icon at bounding box center [34, 493] width 10 height 10
click at [35, 498] on icon at bounding box center [34, 497] width 4 height 1
click at [69, 279] on video-player-container "joyceson96 meg79 ( She/her ) jbadley3891" at bounding box center [380, 256] width 743 height 412
click at [33, 485] on button at bounding box center [32, 493] width 28 height 31
click at [33, 490] on icon at bounding box center [33, 493] width 13 height 13
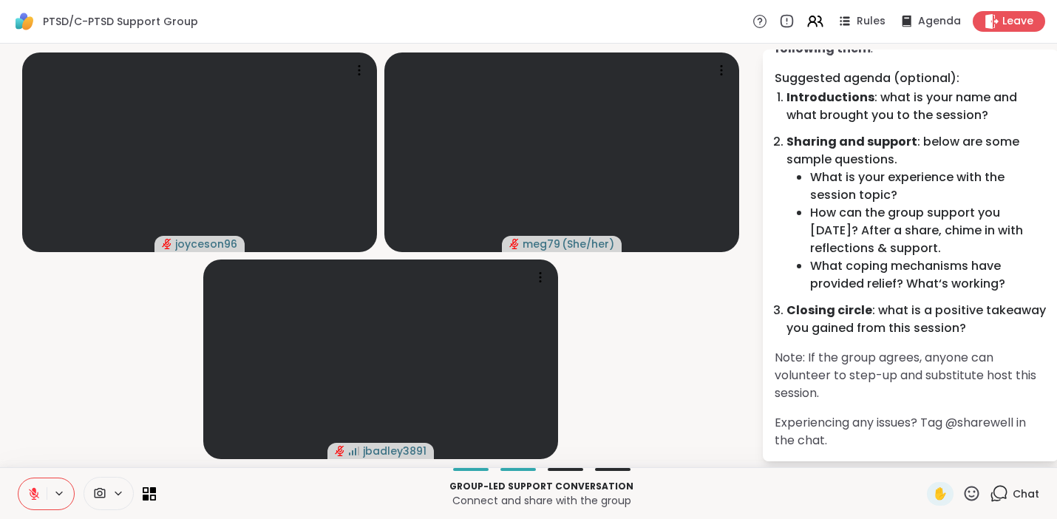
click at [31, 491] on icon at bounding box center [33, 493] width 13 height 13
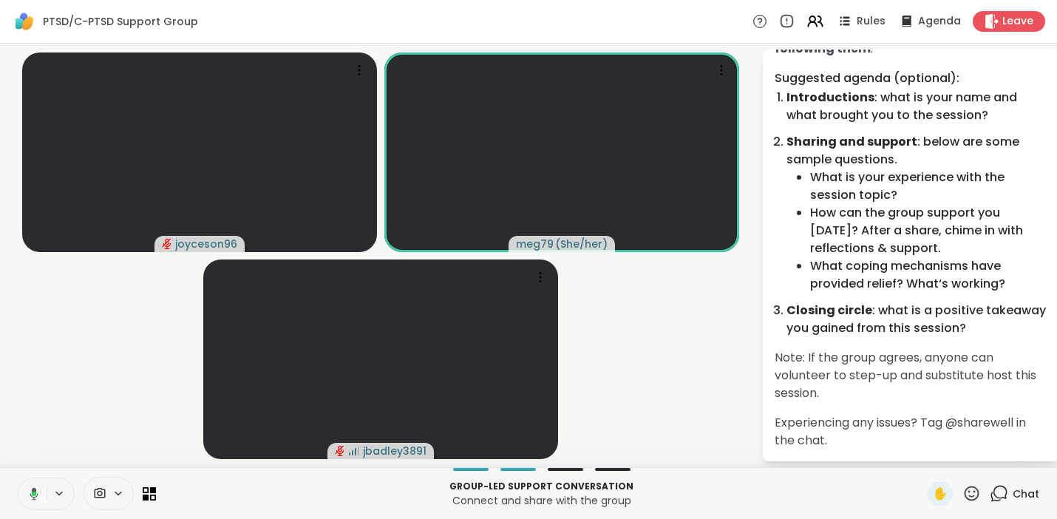
click at [29, 488] on icon at bounding box center [31, 493] width 13 height 13
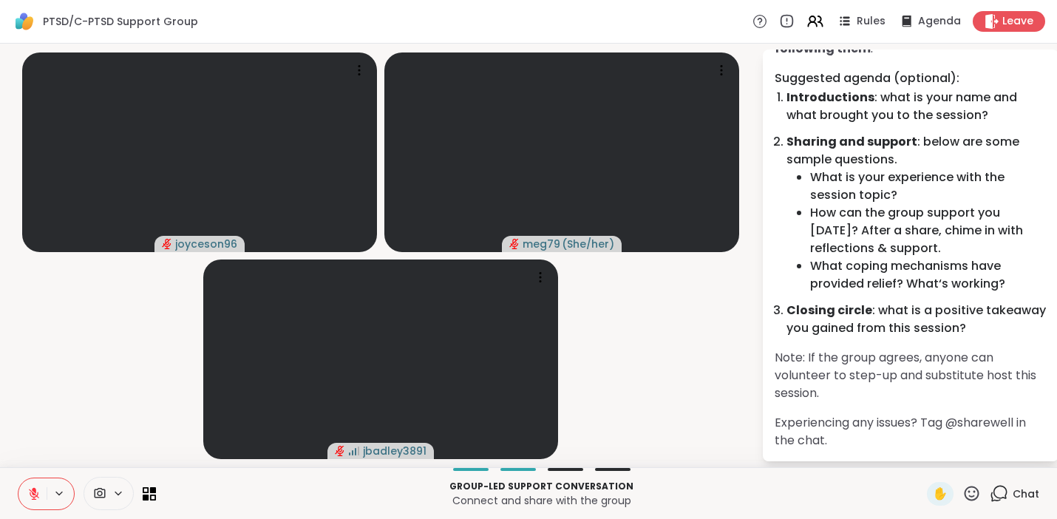
click at [31, 494] on icon at bounding box center [33, 493] width 13 height 13
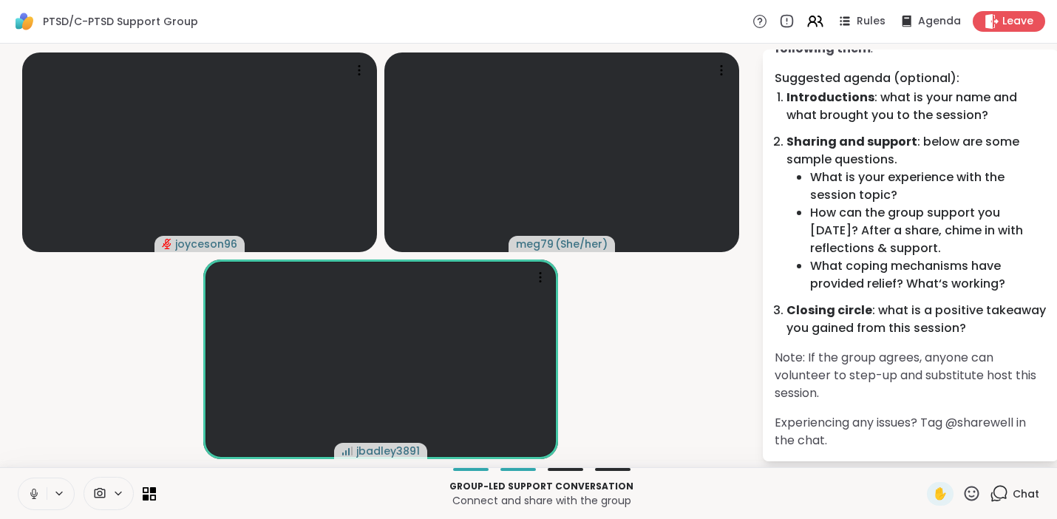
click at [34, 487] on icon at bounding box center [33, 493] width 13 height 13
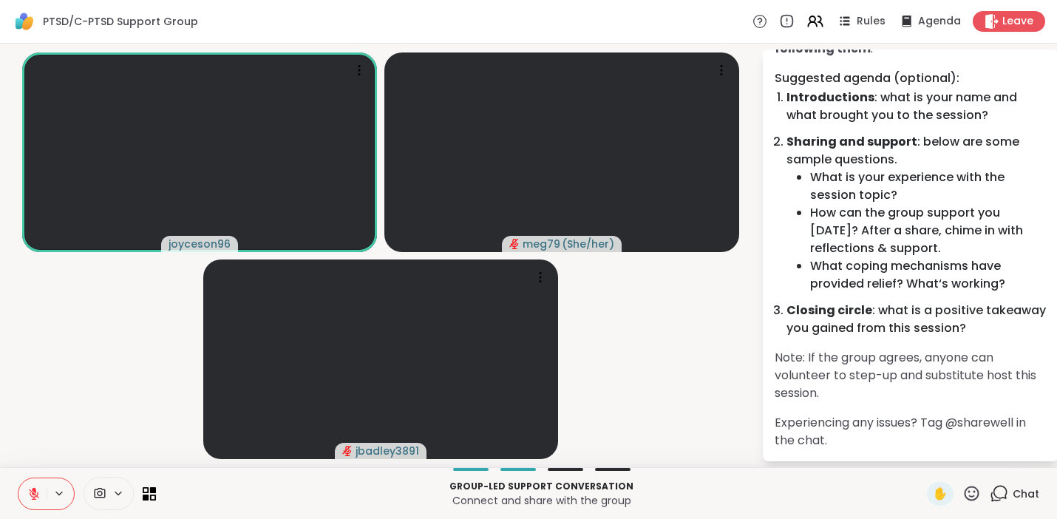
click at [35, 488] on icon at bounding box center [34, 490] width 4 height 6
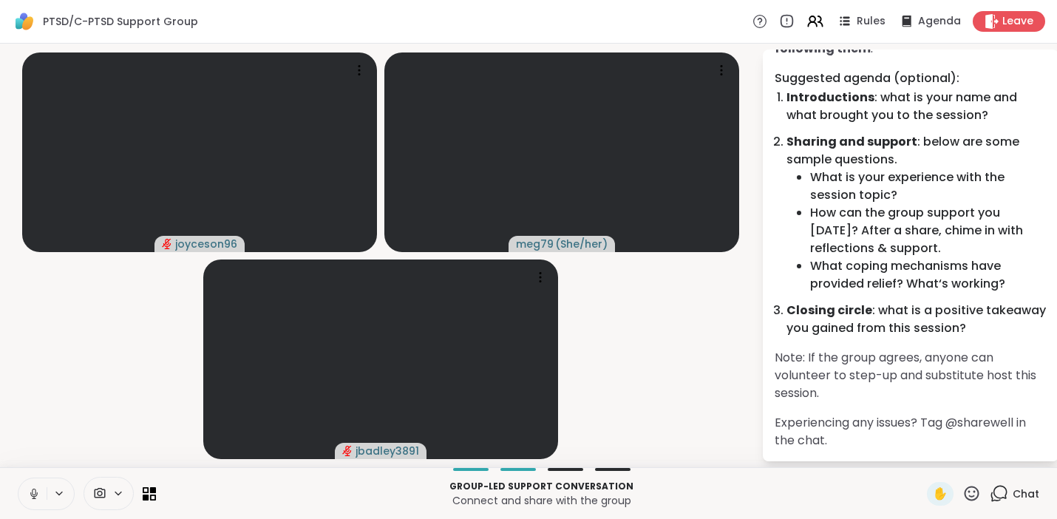
click at [989, 494] on icon at bounding box center [998, 493] width 18 height 18
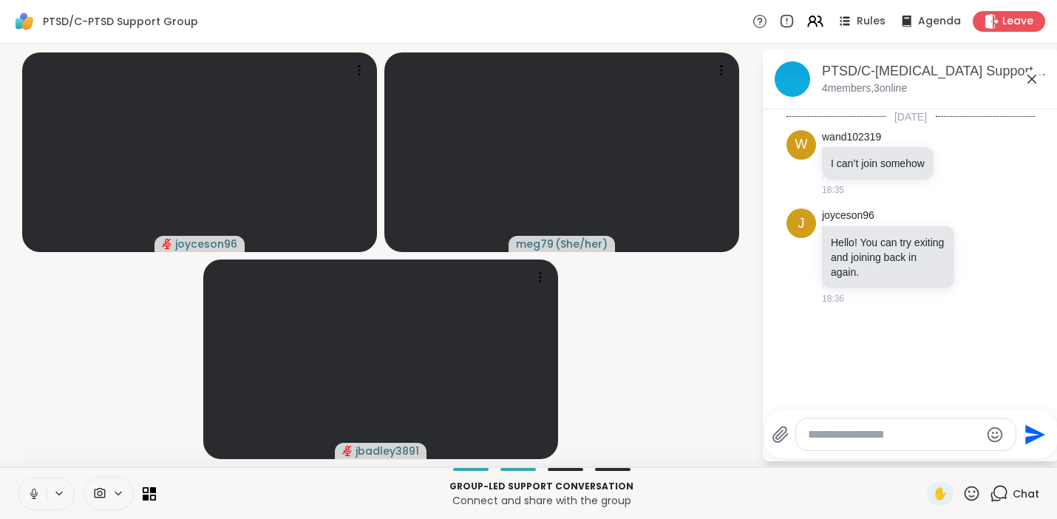
click at [869, 431] on textarea "Type your message" at bounding box center [894, 434] width 172 height 15
paste textarea "**********"
type textarea "**********"
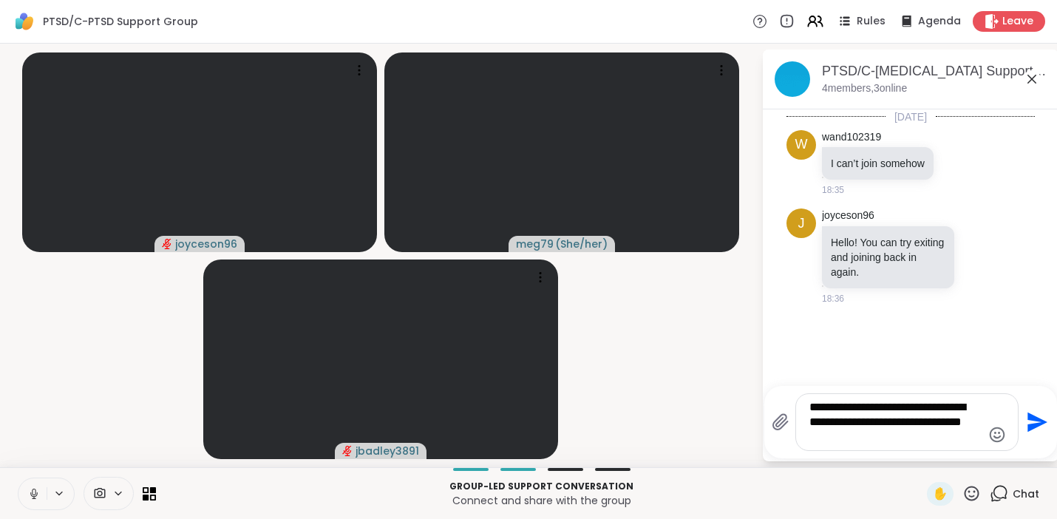
click at [1026, 421] on icon "Send" at bounding box center [1035, 422] width 24 height 24
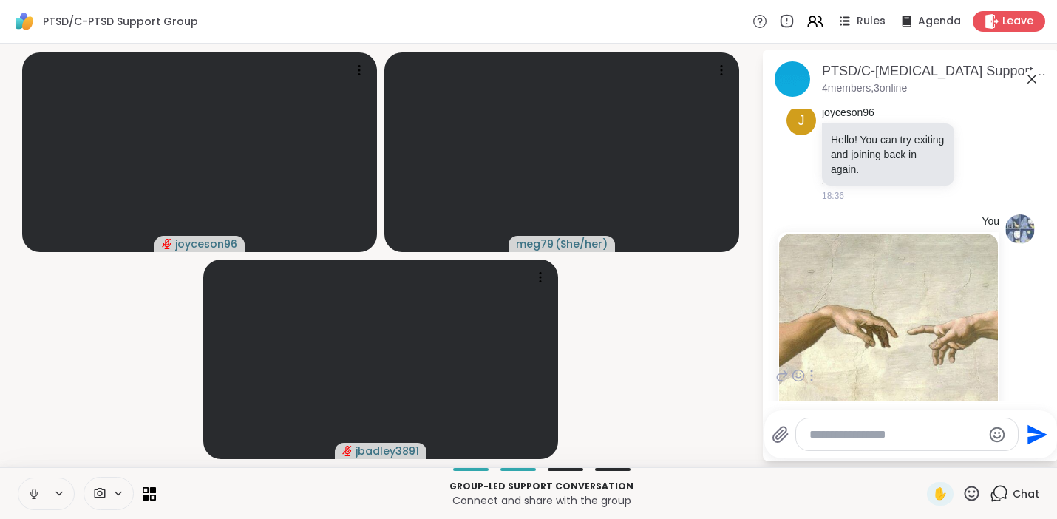
scroll to position [274, 0]
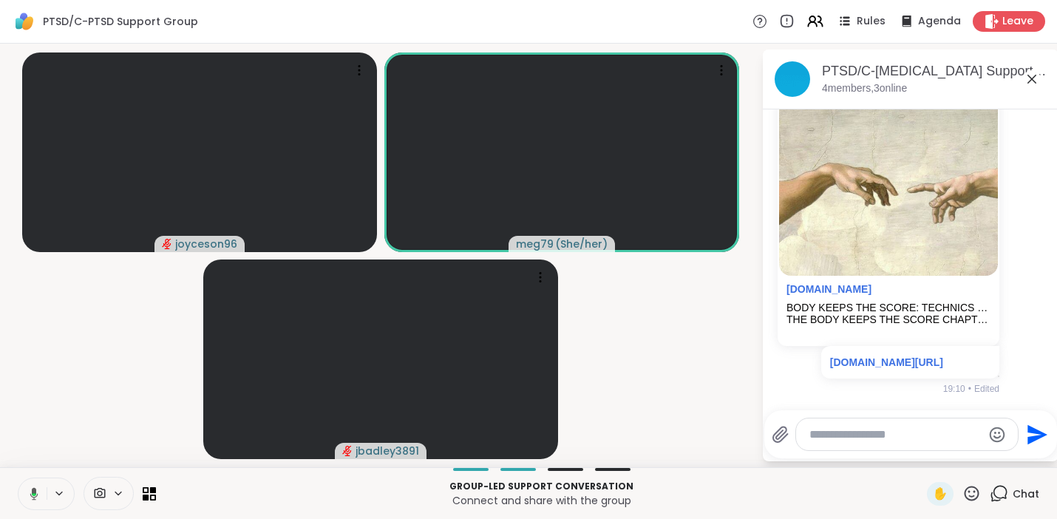
click at [33, 489] on icon at bounding box center [34, 493] width 8 height 13
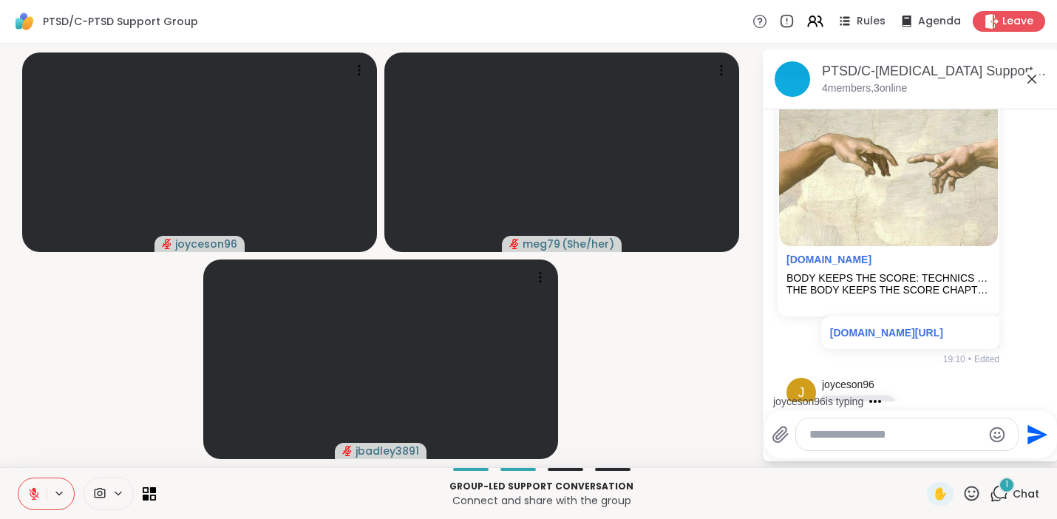
scroll to position [353, 0]
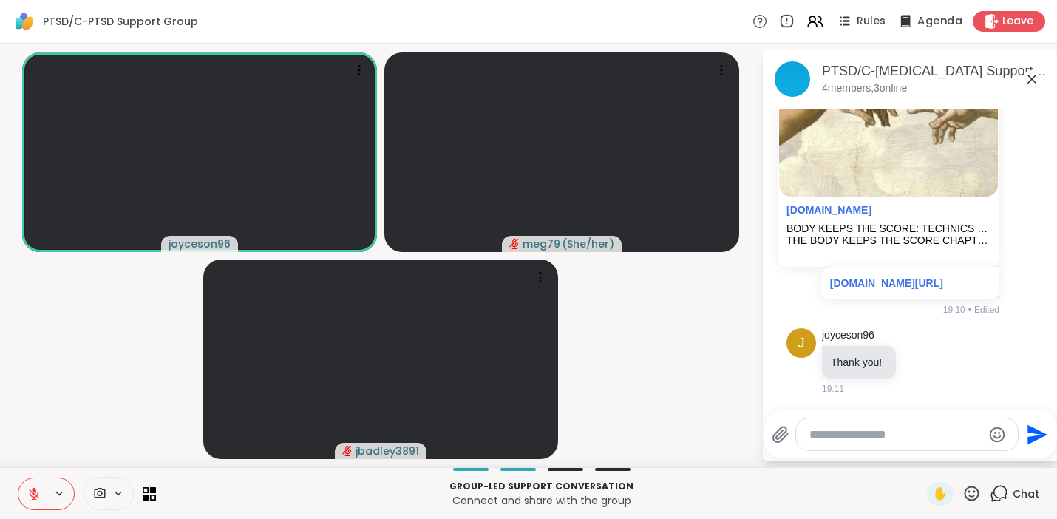
click at [923, 25] on span "Agenda" at bounding box center [939, 22] width 45 height 16
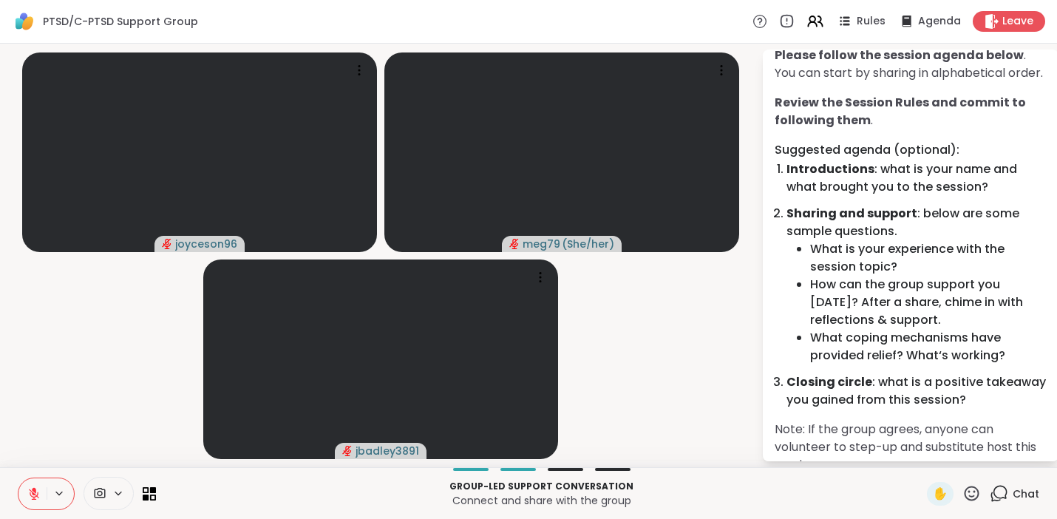
scroll to position [0, 0]
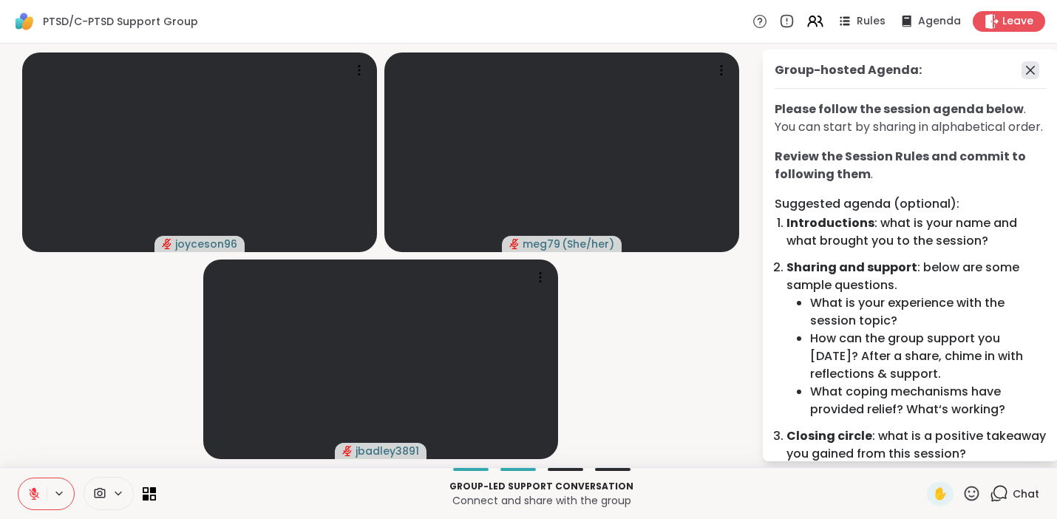
click at [1021, 68] on icon at bounding box center [1030, 70] width 18 height 18
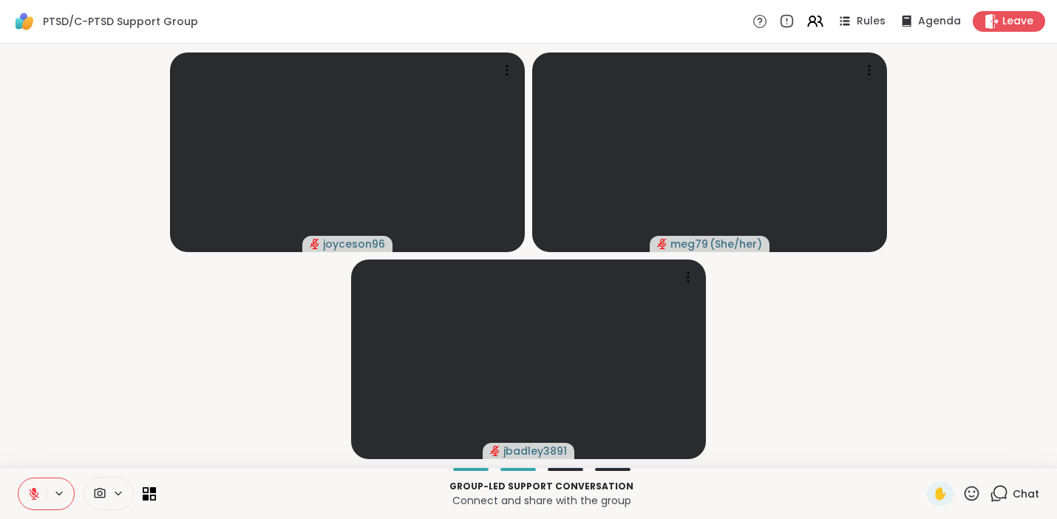
click at [1002, 479] on div "Group-led support conversation Connect and share with the group ✋ Chat" at bounding box center [528, 493] width 1057 height 52
click at [998, 488] on div "Chat" at bounding box center [1014, 494] width 50 height 24
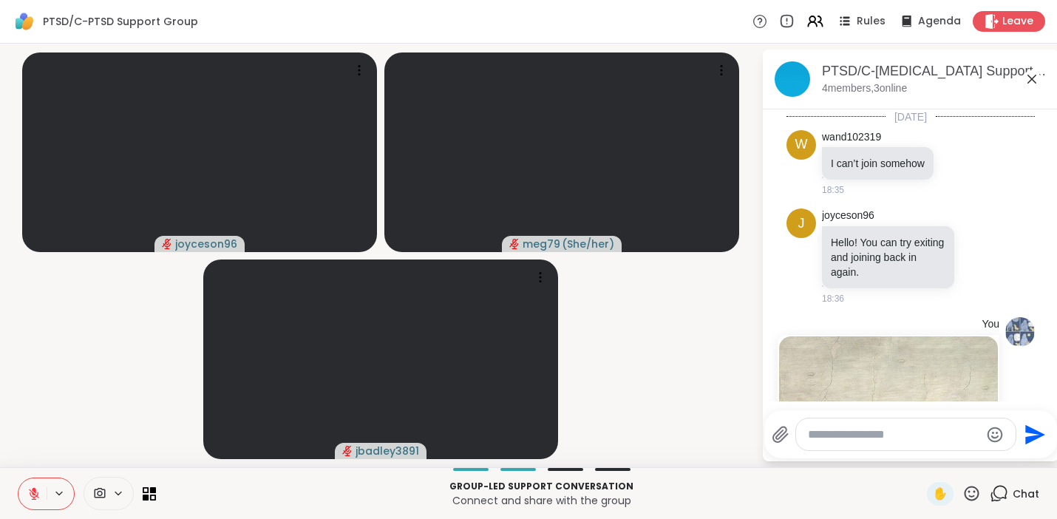
scroll to position [353, 0]
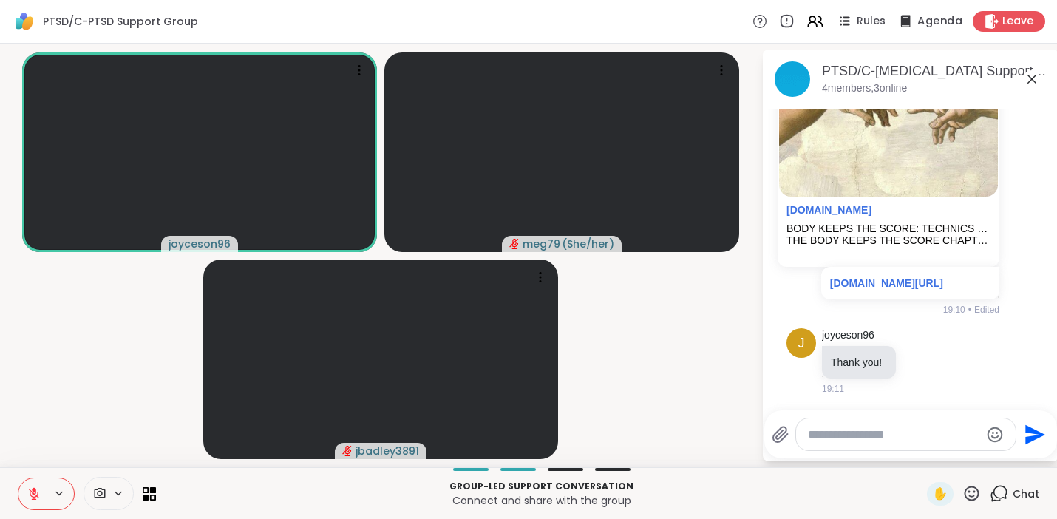
click at [922, 20] on span "Agenda" at bounding box center [939, 22] width 45 height 16
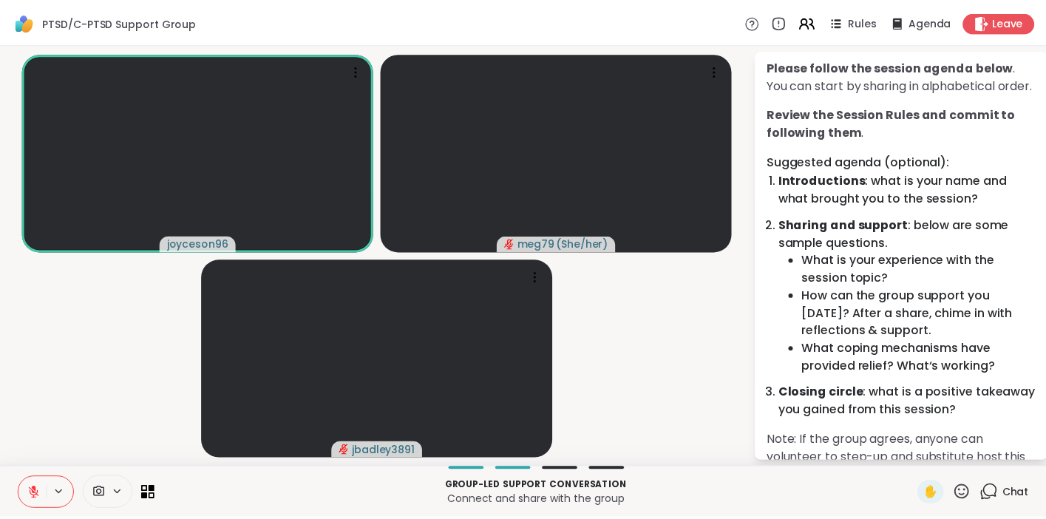
scroll to position [106, 0]
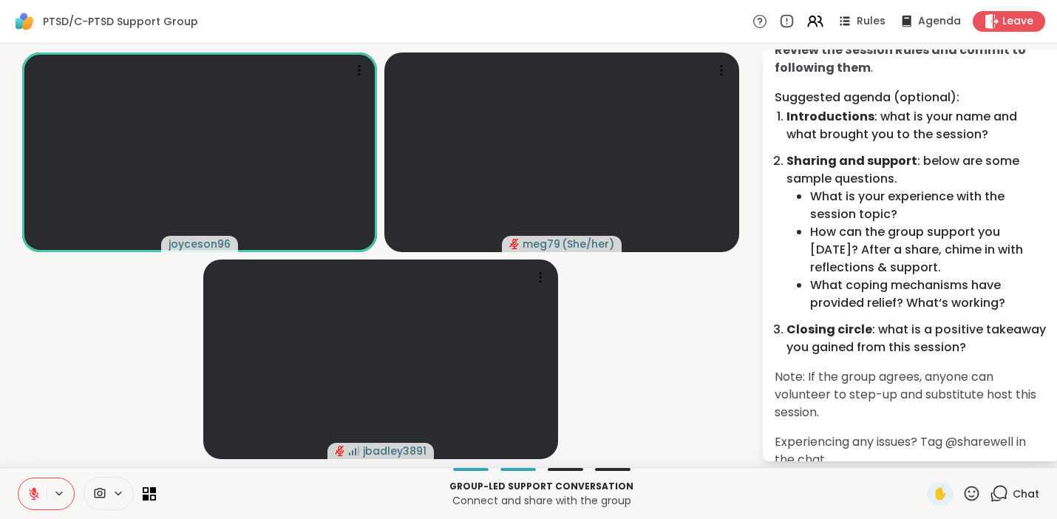
click at [38, 498] on icon at bounding box center [33, 493] width 13 height 13
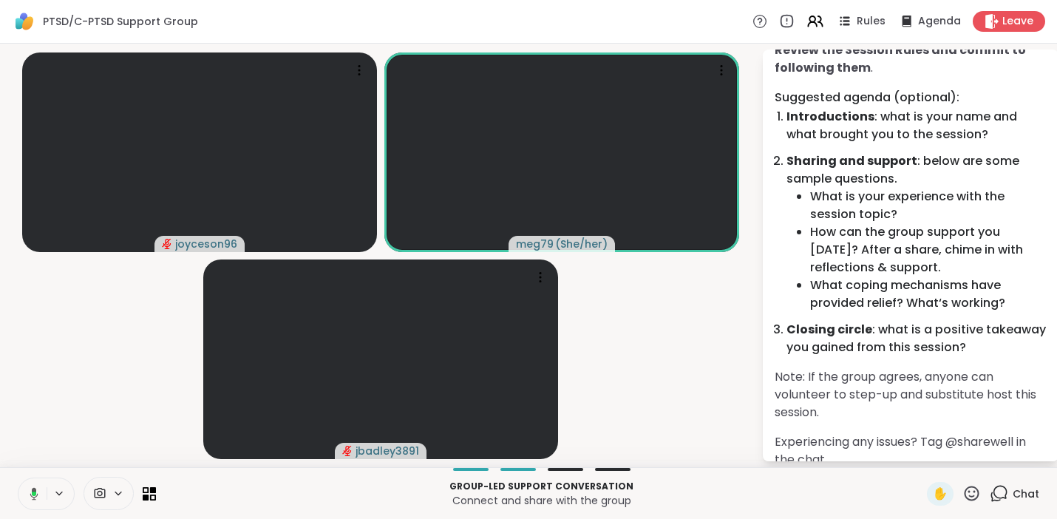
click at [37, 492] on icon at bounding box center [31, 493] width 13 height 13
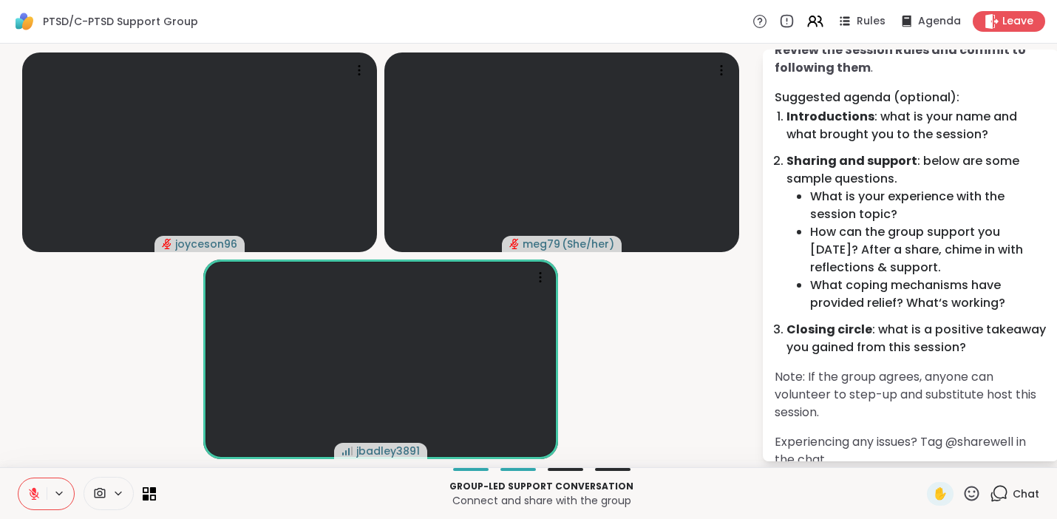
click at [30, 496] on icon at bounding box center [33, 493] width 13 height 13
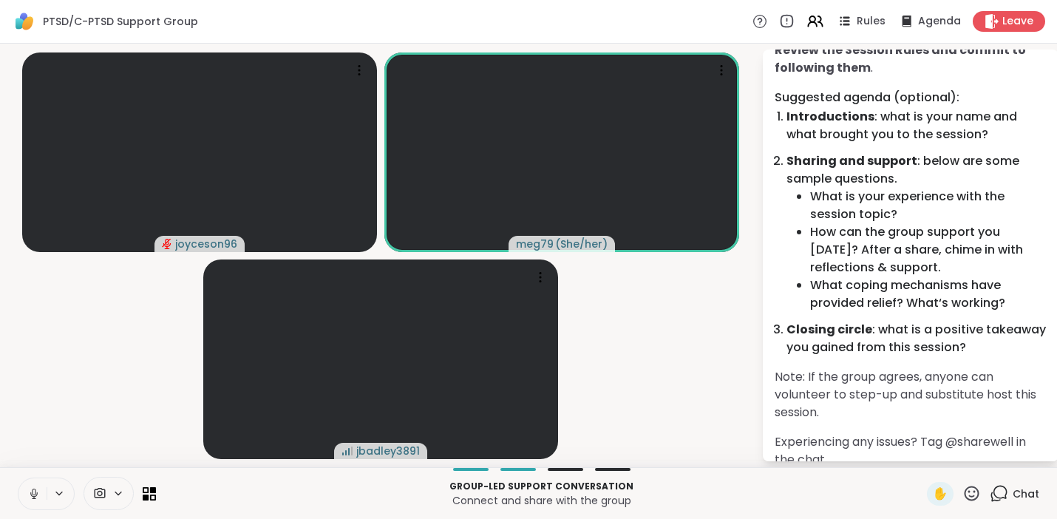
click at [29, 489] on icon at bounding box center [33, 493] width 13 height 13
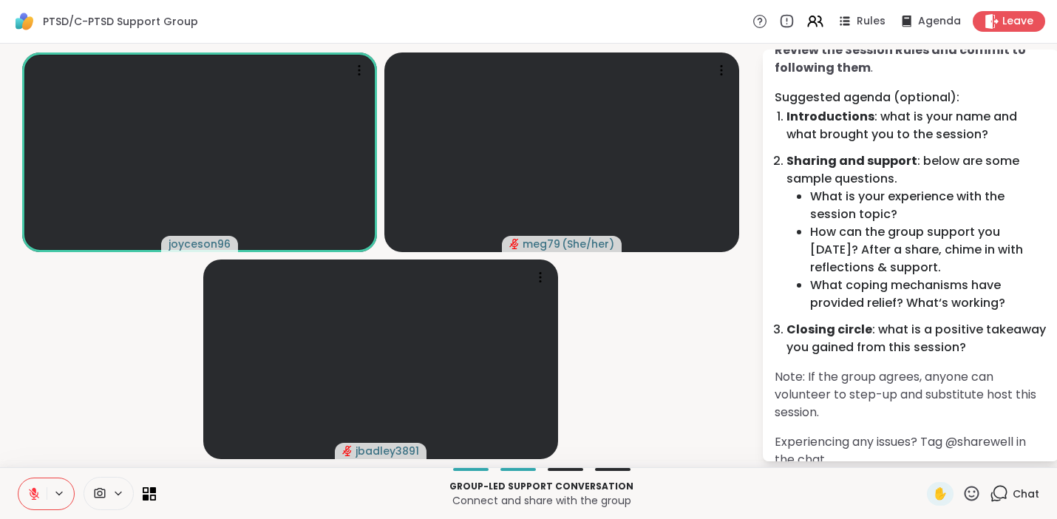
click at [24, 495] on button at bounding box center [32, 493] width 28 height 31
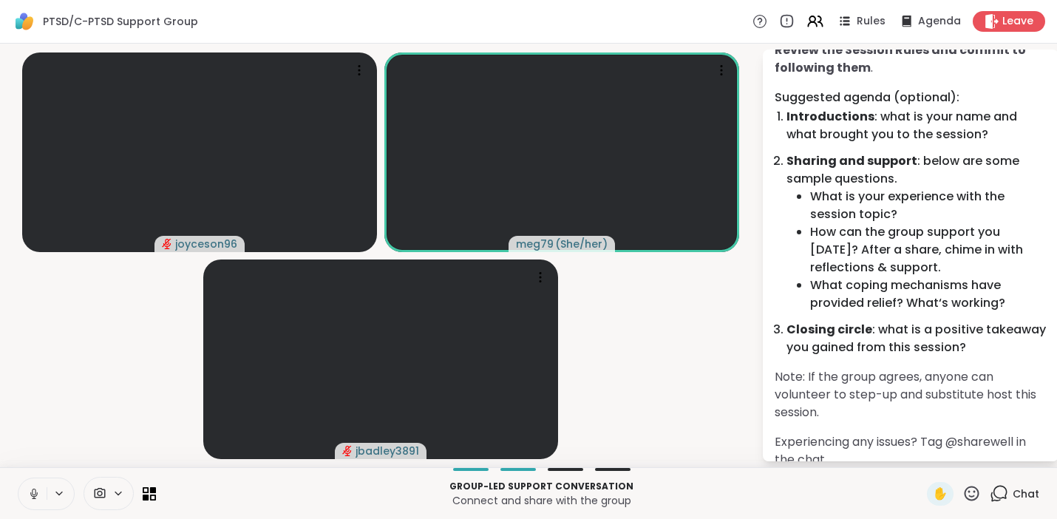
click at [34, 483] on button at bounding box center [32, 493] width 28 height 31
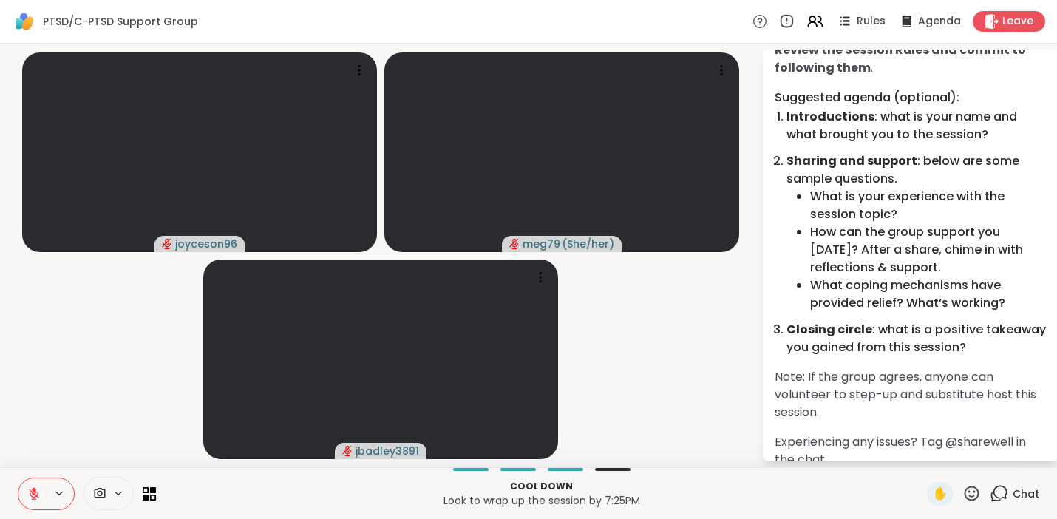
click at [34, 492] on icon at bounding box center [33, 493] width 13 height 13
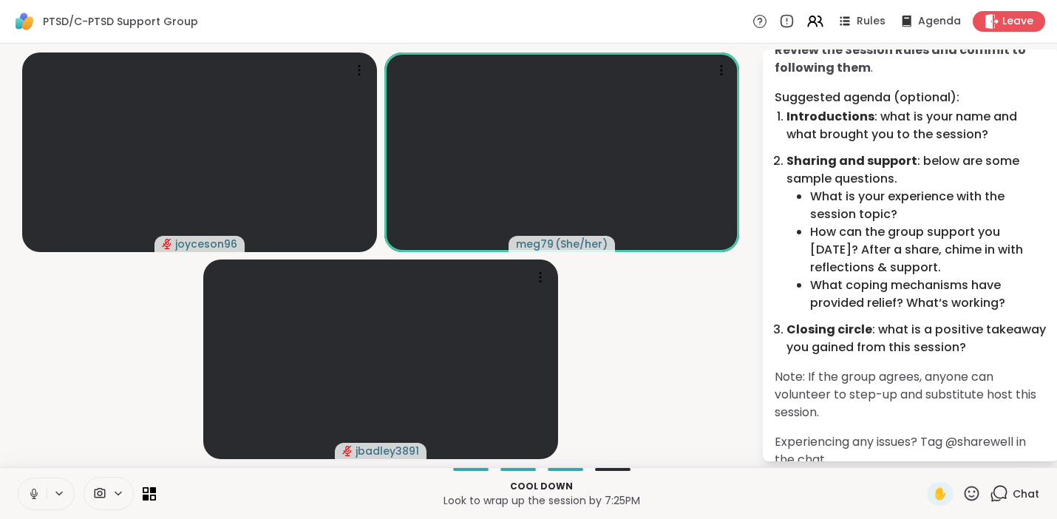
click at [34, 492] on icon at bounding box center [33, 493] width 13 height 13
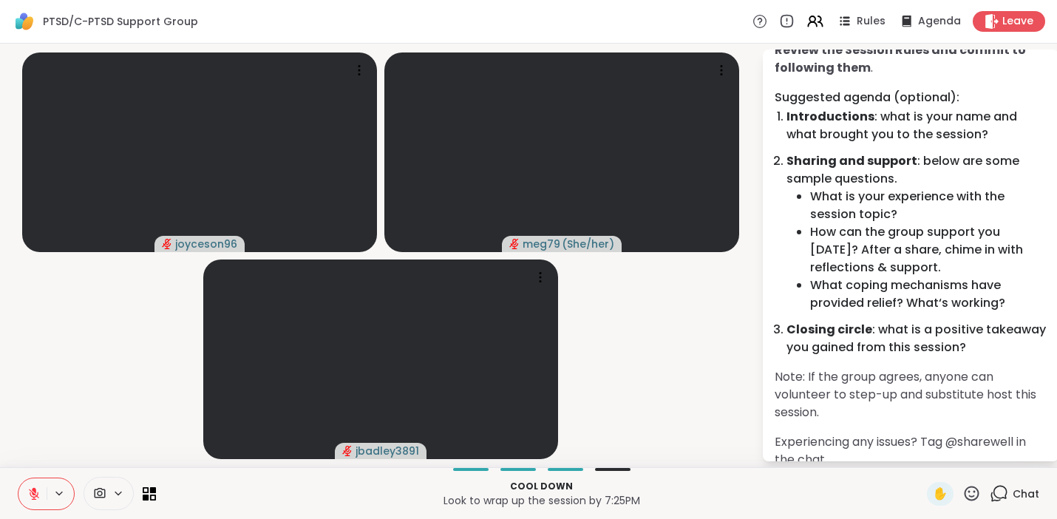
click at [37, 490] on icon at bounding box center [33, 493] width 13 height 13
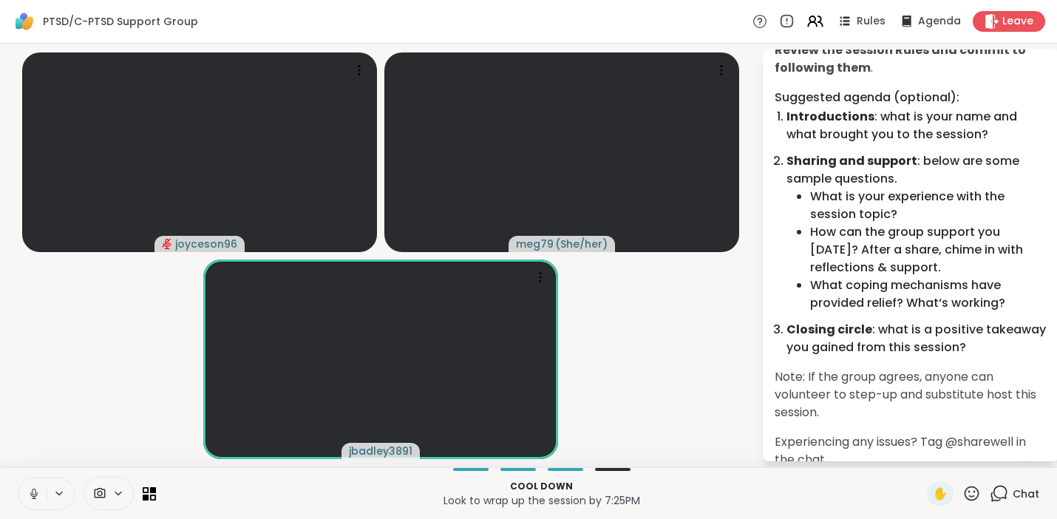
click at [34, 489] on icon at bounding box center [33, 493] width 13 height 13
click at [40, 494] on icon at bounding box center [33, 493] width 13 height 13
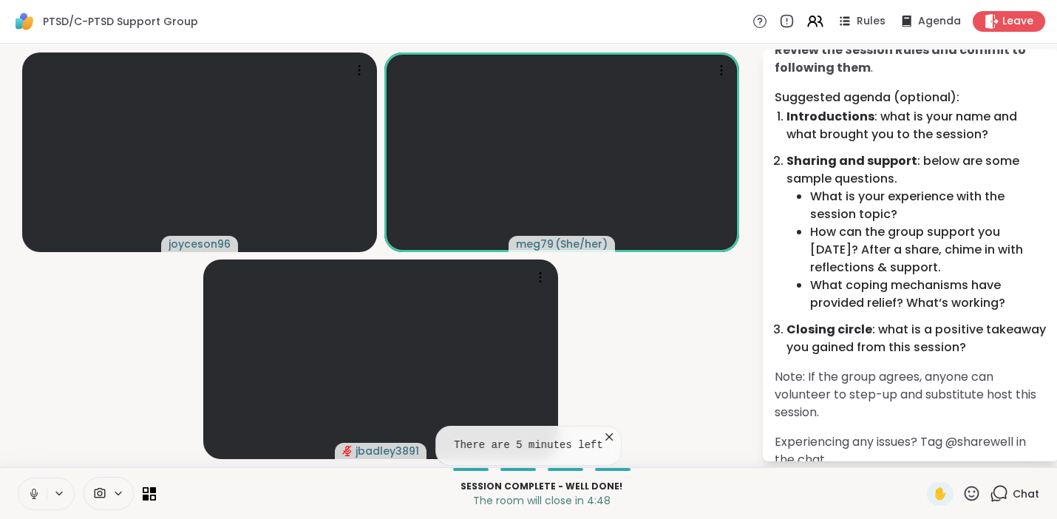
click at [28, 494] on icon at bounding box center [33, 493] width 13 height 13
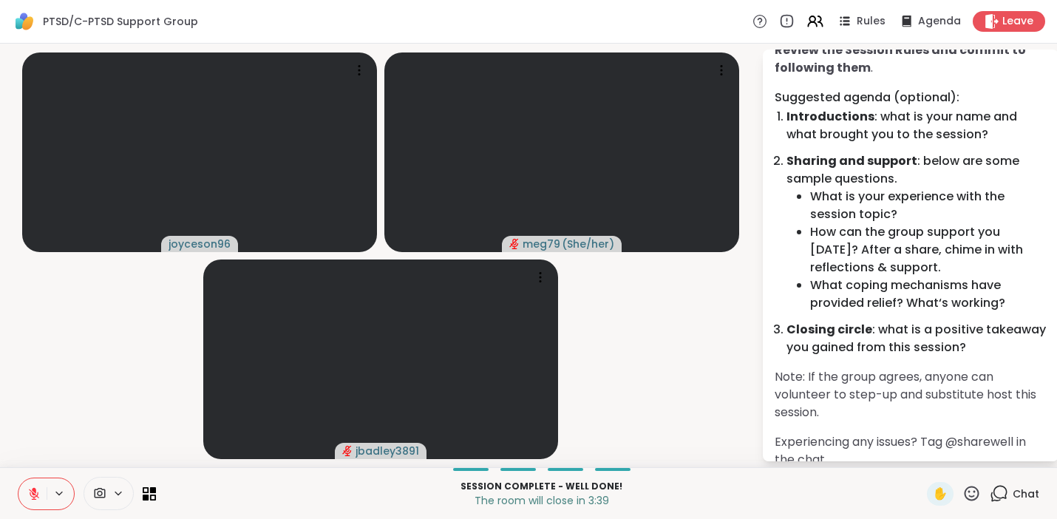
click at [31, 483] on button at bounding box center [32, 493] width 28 height 31
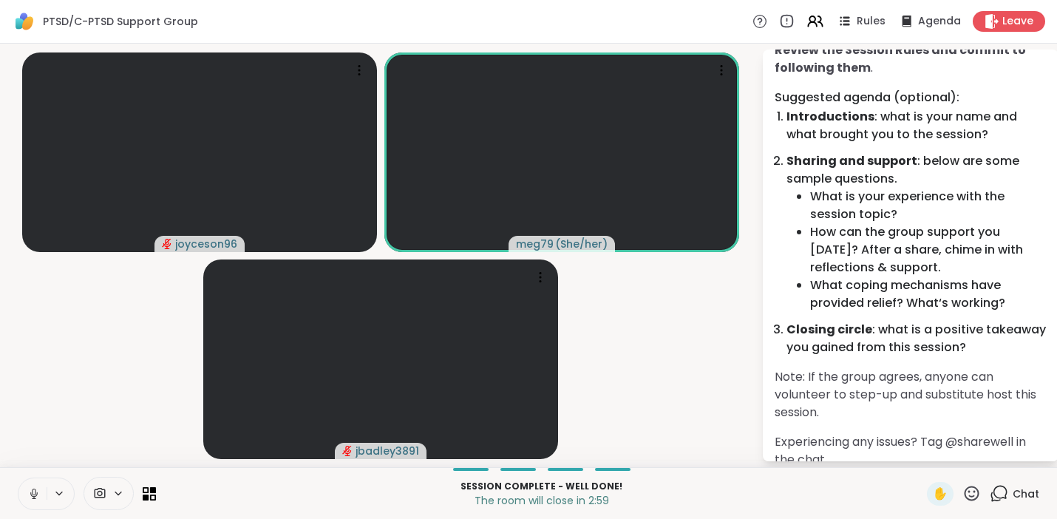
click at [38, 494] on icon at bounding box center [33, 493] width 13 height 13
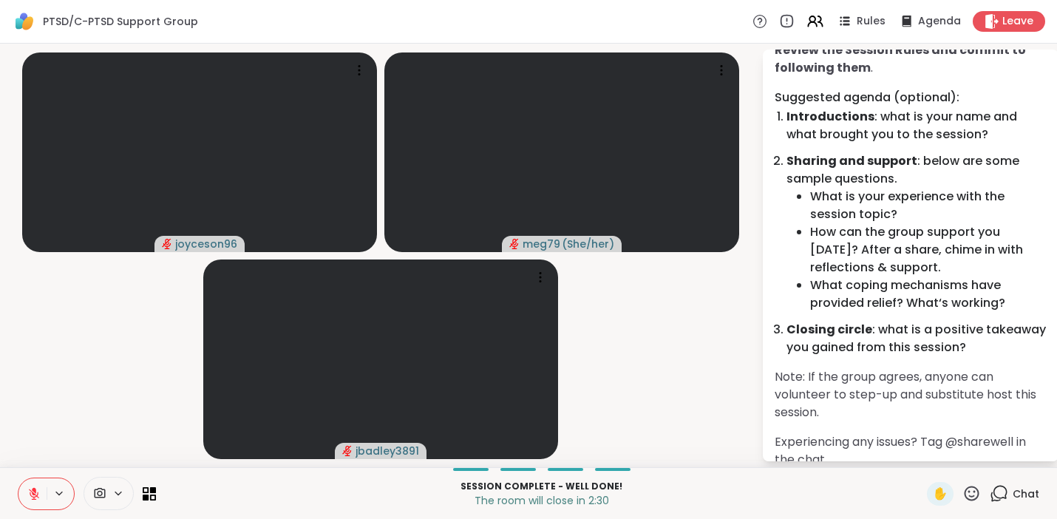
click at [34, 496] on icon at bounding box center [34, 493] width 10 height 10
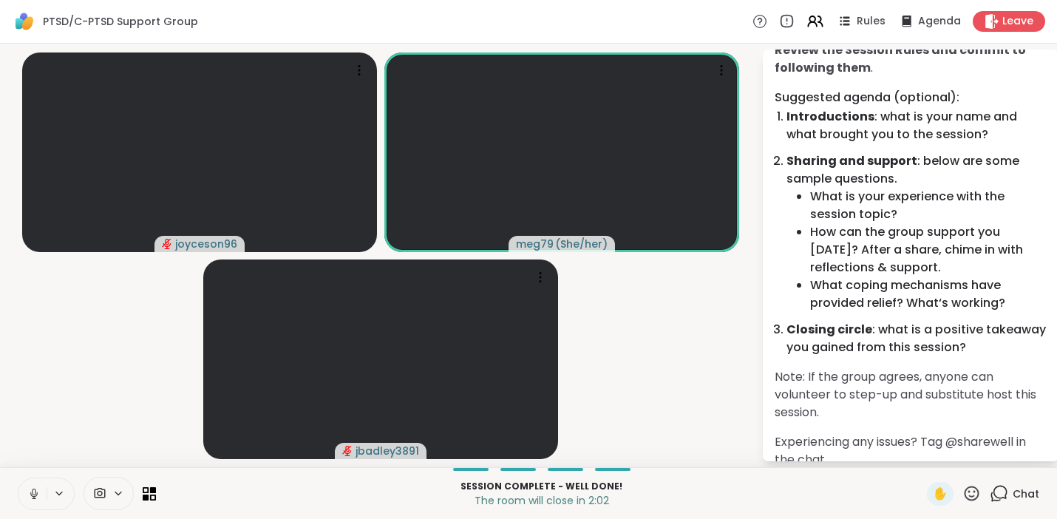
click at [38, 500] on button at bounding box center [32, 493] width 28 height 31
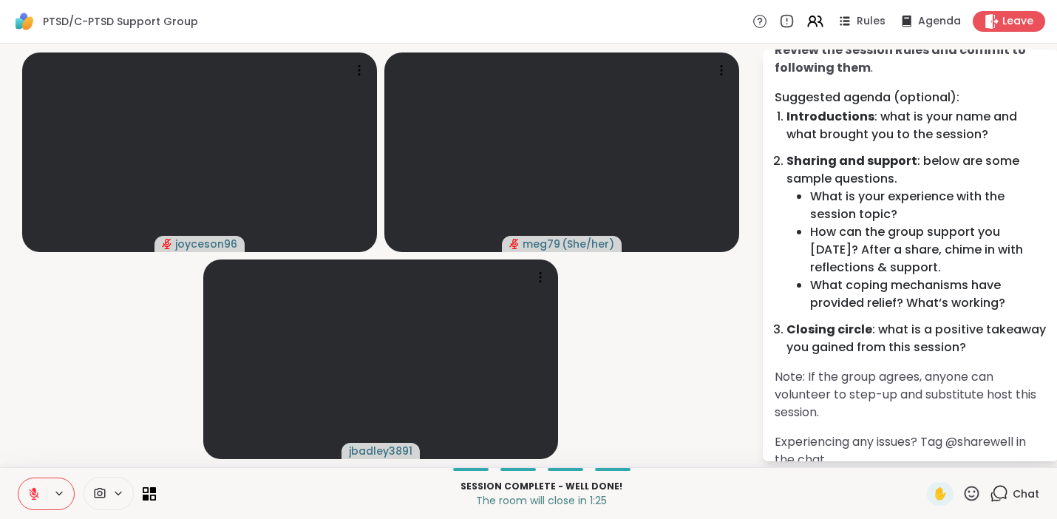
click at [30, 488] on icon at bounding box center [33, 493] width 13 height 13
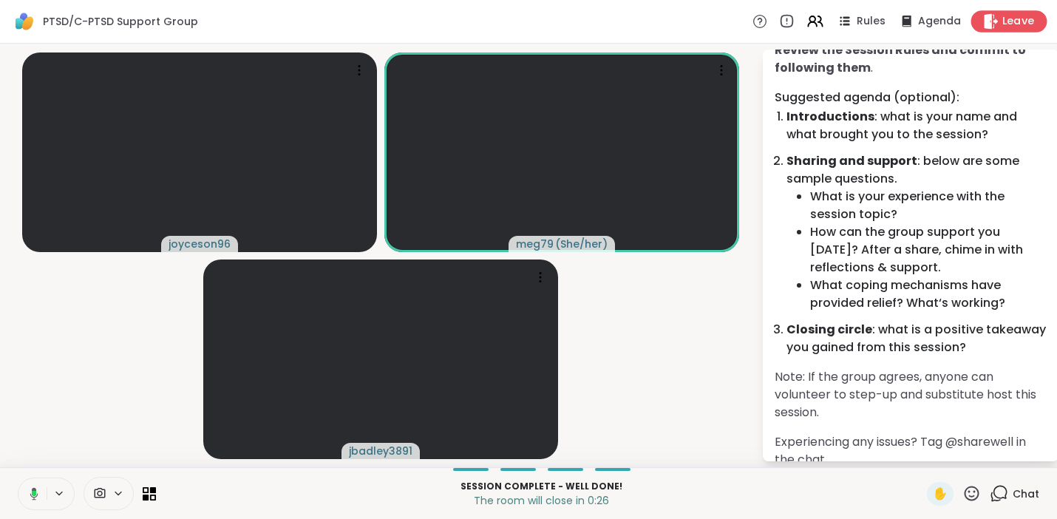
click at [1002, 20] on span "Leave" at bounding box center [1018, 22] width 33 height 16
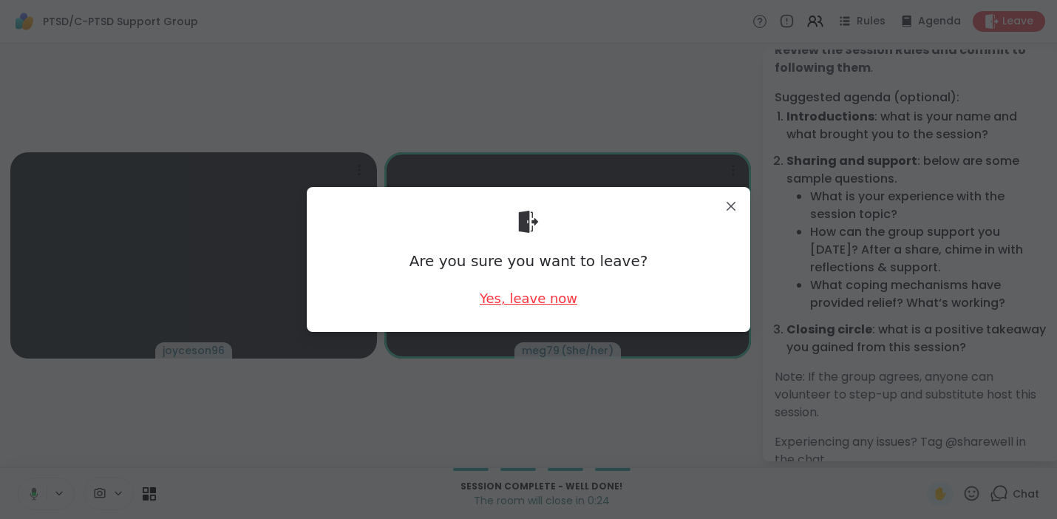
click at [518, 298] on div "Yes, leave now" at bounding box center [529, 298] width 98 height 18
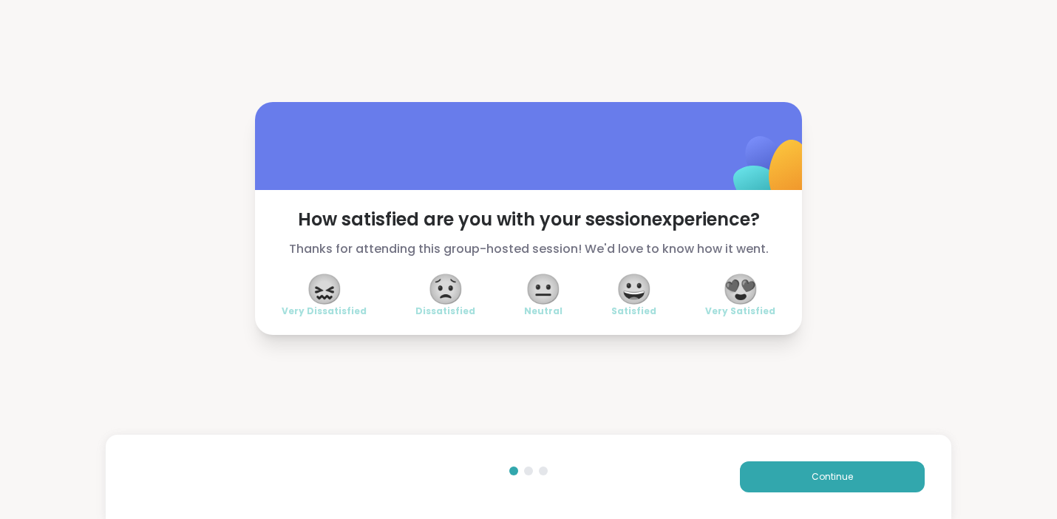
click at [731, 282] on span "😍" at bounding box center [740, 289] width 37 height 27
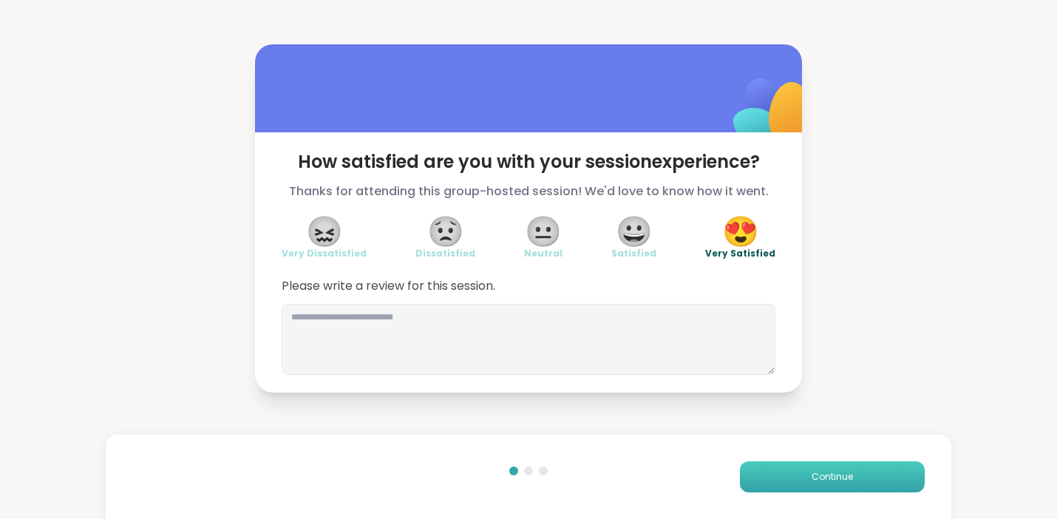
click at [792, 471] on button "Continue" at bounding box center [832, 476] width 185 height 31
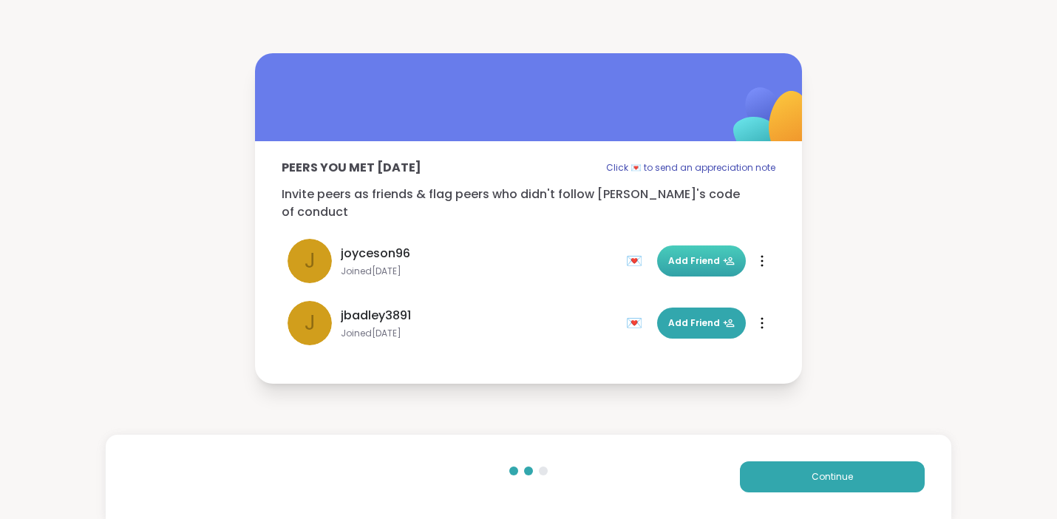
click at [703, 256] on span "Add Friend" at bounding box center [701, 260] width 66 height 13
click at [684, 321] on button "Add Friend" at bounding box center [701, 322] width 89 height 31
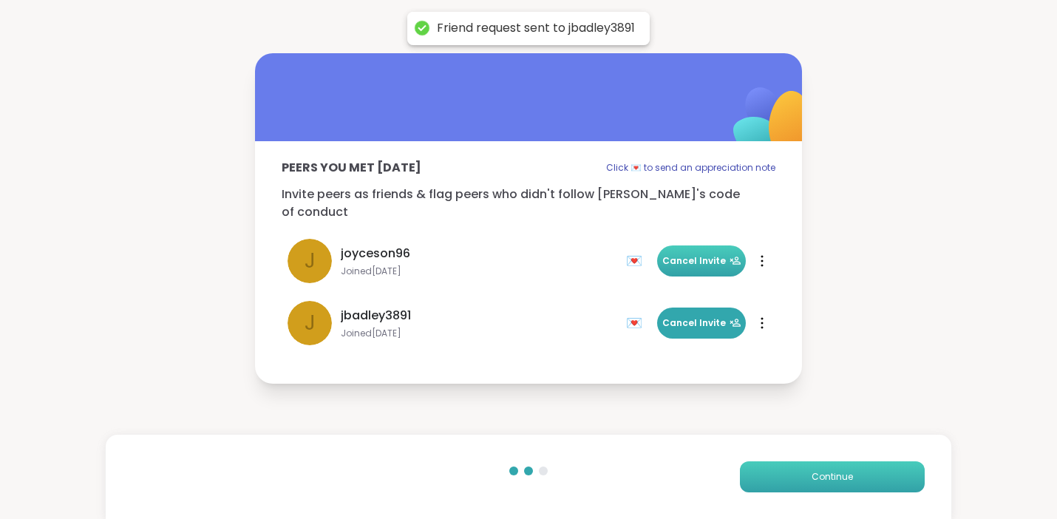
click at [781, 484] on button "Continue" at bounding box center [832, 476] width 185 height 31
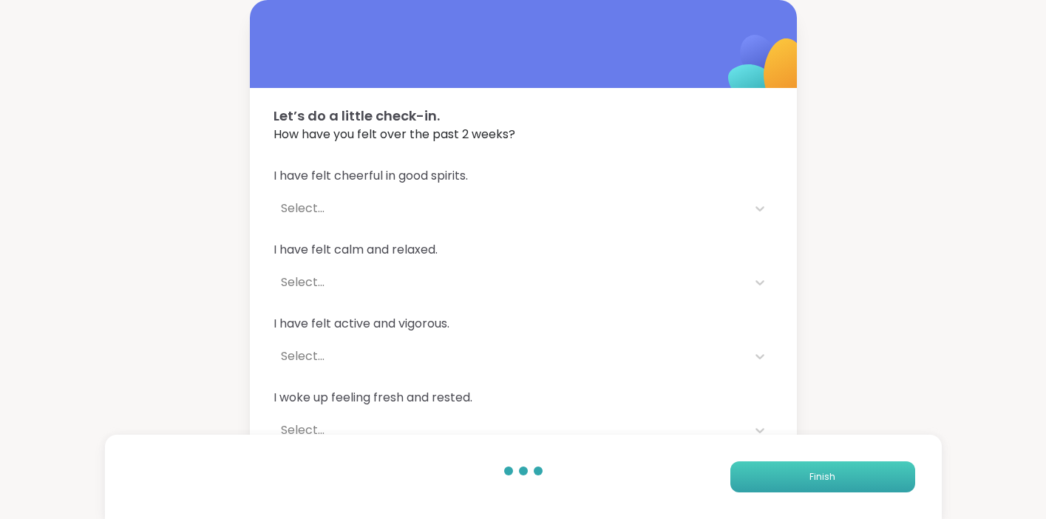
click at [833, 478] on span "Finish" at bounding box center [822, 476] width 26 height 13
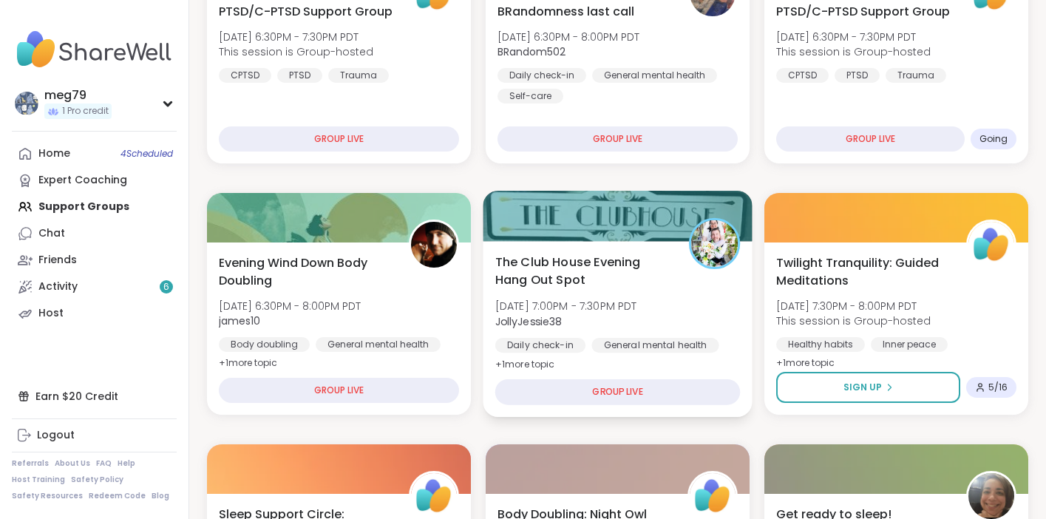
scroll to position [508, 0]
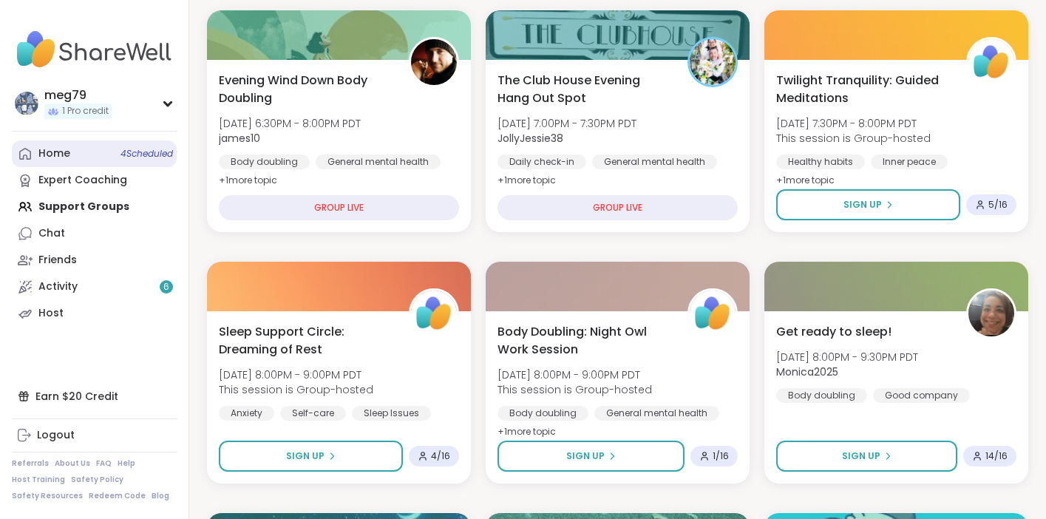
click at [94, 158] on link "Home 4 Scheduled" at bounding box center [94, 153] width 165 height 27
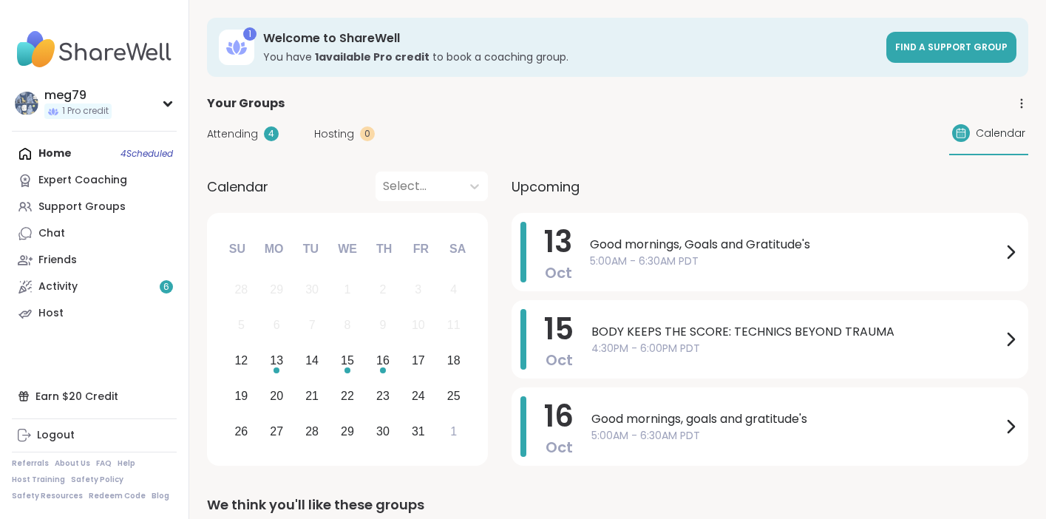
click at [66, 152] on div "Home 4 Scheduled Expert Coaching Support Groups Chat Friends Activity 6 Host" at bounding box center [94, 233] width 165 height 186
click at [65, 208] on div "Support Groups" at bounding box center [81, 206] width 87 height 15
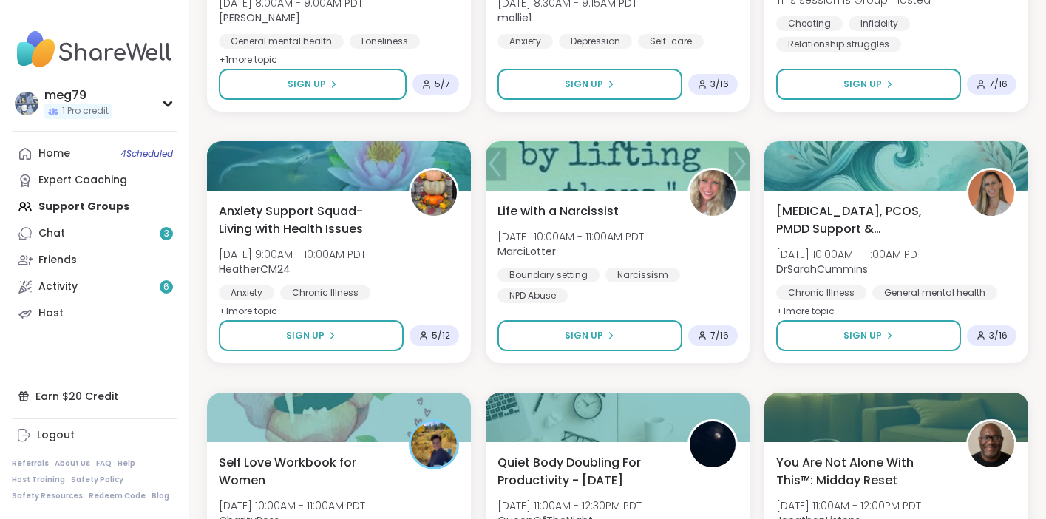
scroll to position [1901, 0]
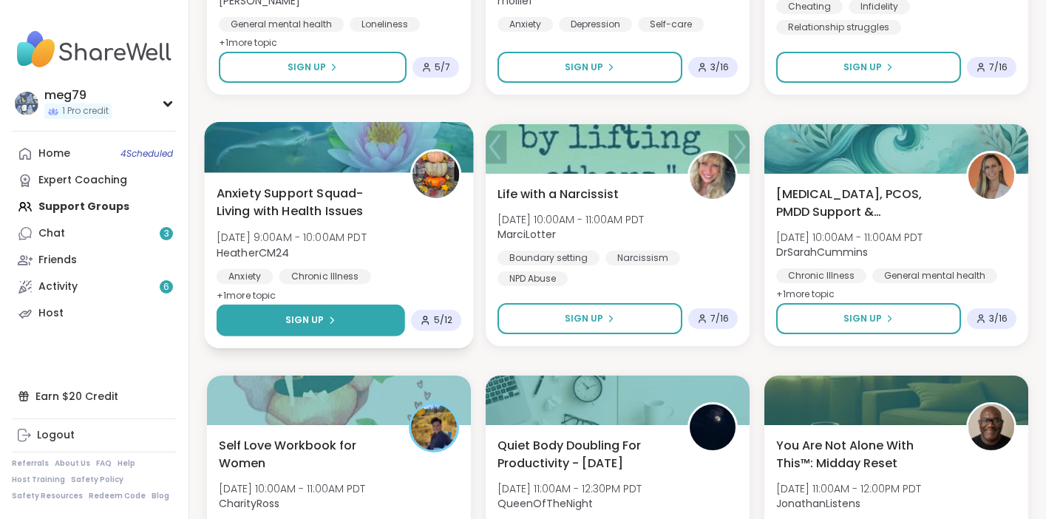
click at [324, 318] on div "Sign Up" at bounding box center [310, 319] width 51 height 13
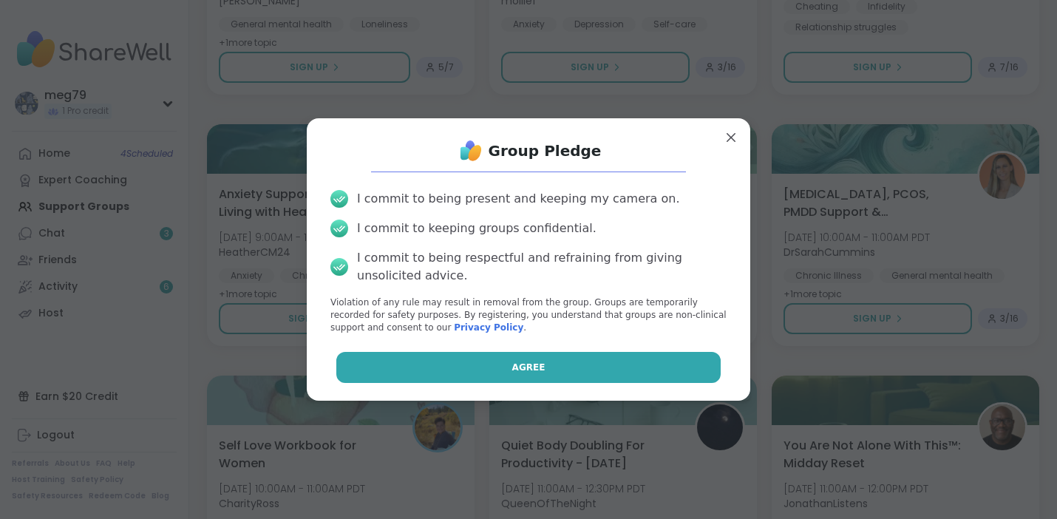
click at [451, 366] on button "Agree" at bounding box center [528, 367] width 385 height 31
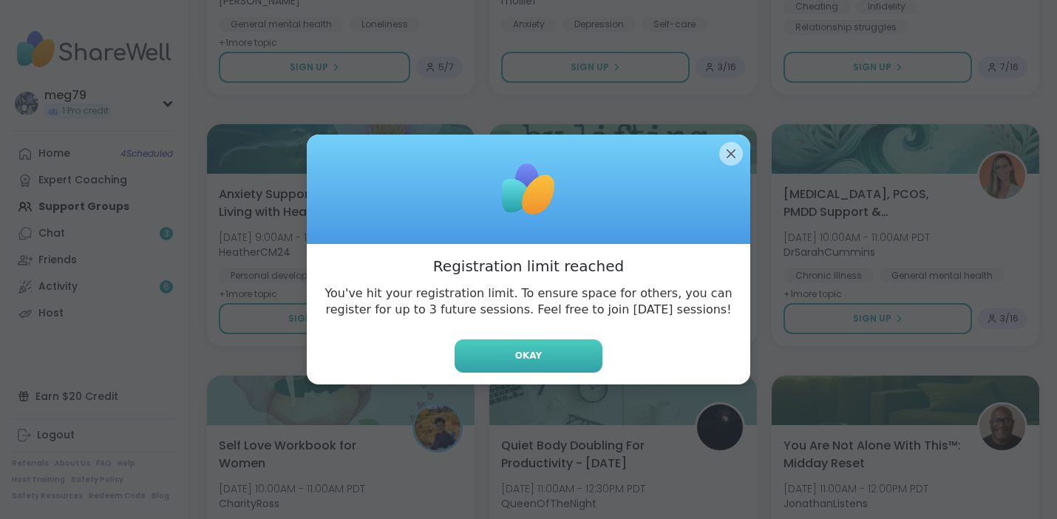
click at [505, 361] on button "Okay" at bounding box center [528, 355] width 148 height 33
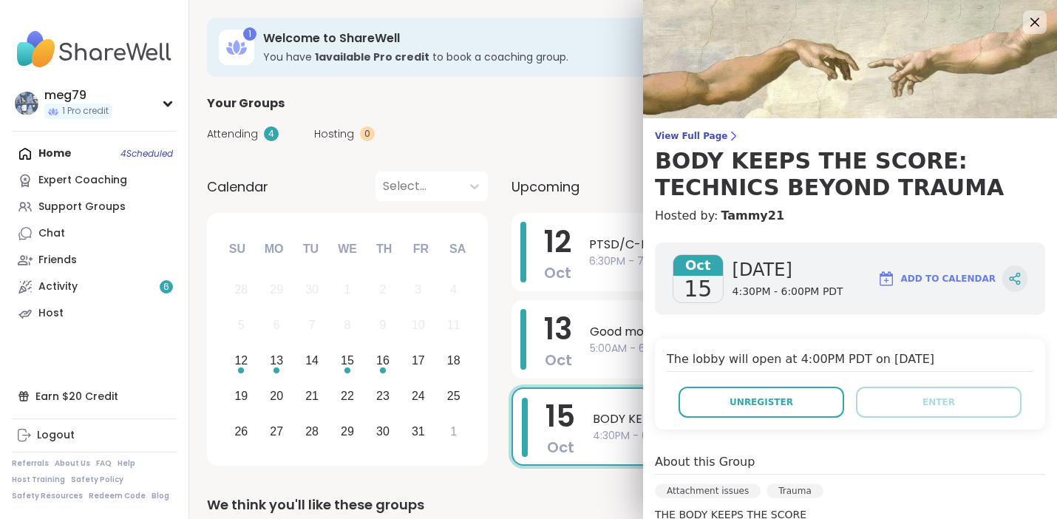
click at [1008, 272] on icon at bounding box center [1014, 278] width 13 height 13
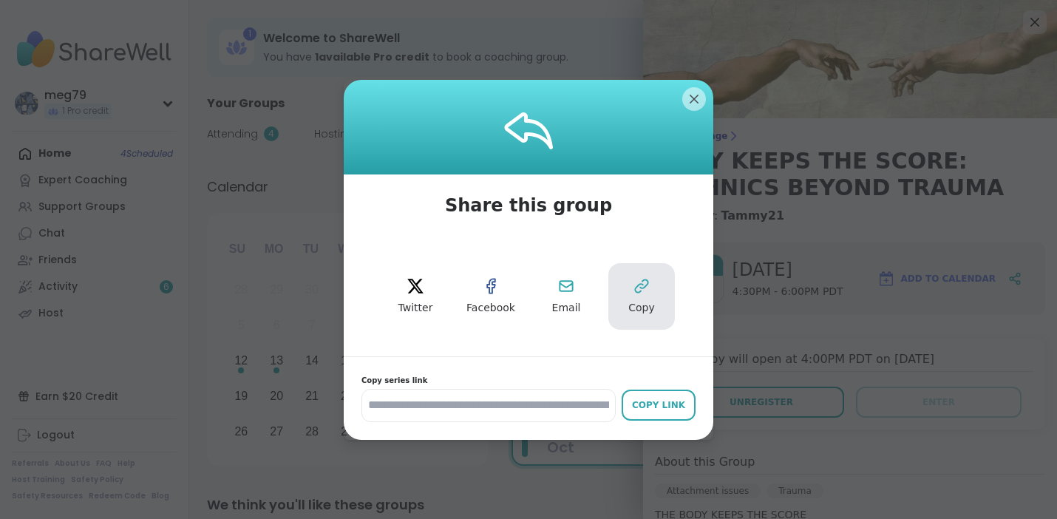
click at [632, 294] on icon at bounding box center [641, 286] width 18 height 18
